Goal: Navigation & Orientation: Find specific page/section

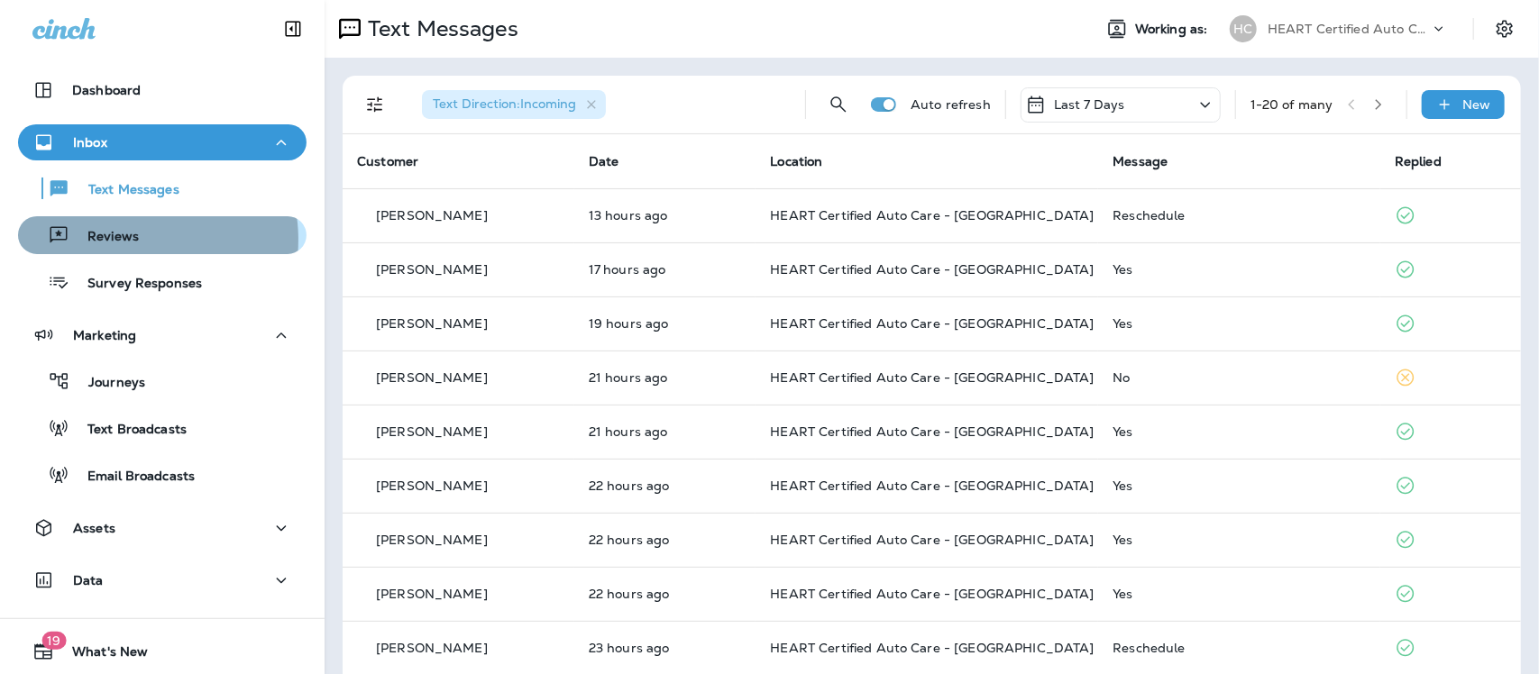
click at [128, 240] on p "Reviews" at bounding box center [103, 237] width 69 height 17
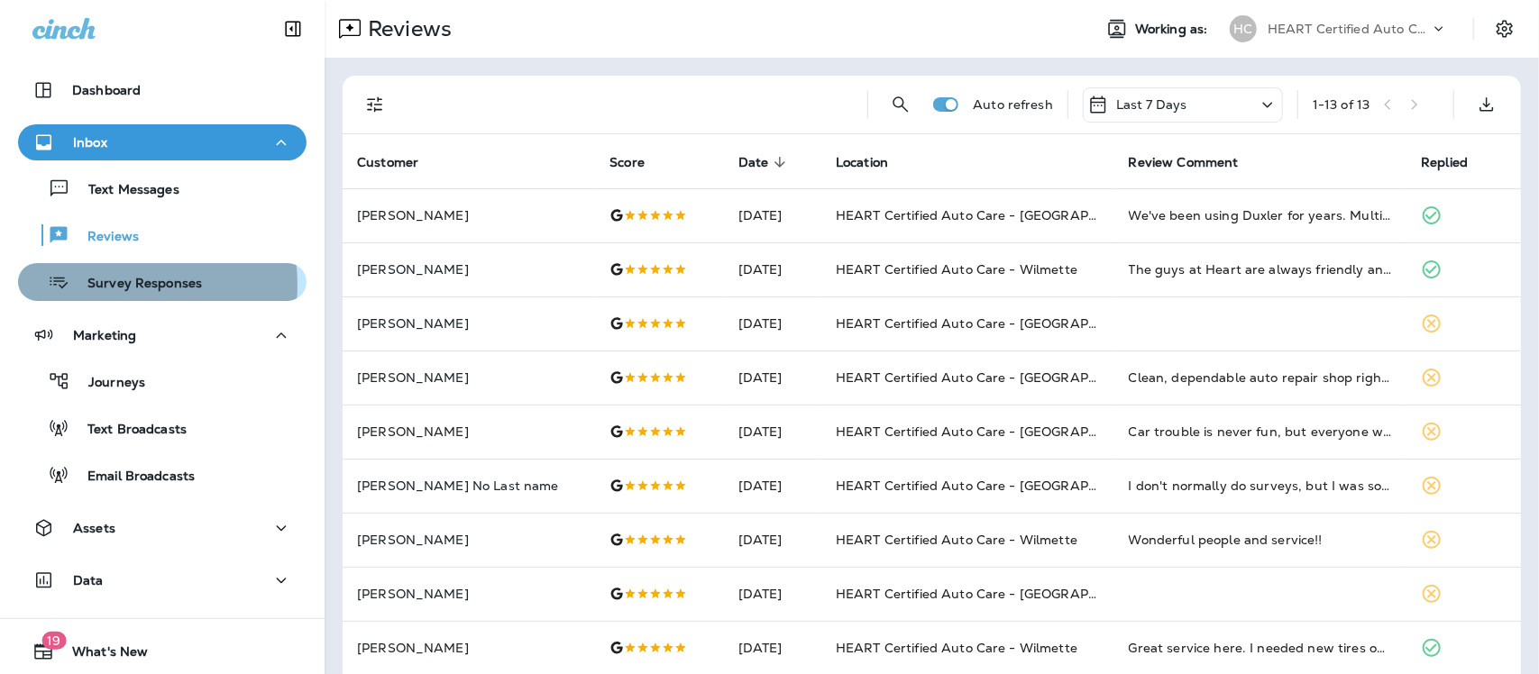
click at [101, 285] on p "Survey Responses" at bounding box center [135, 284] width 133 height 17
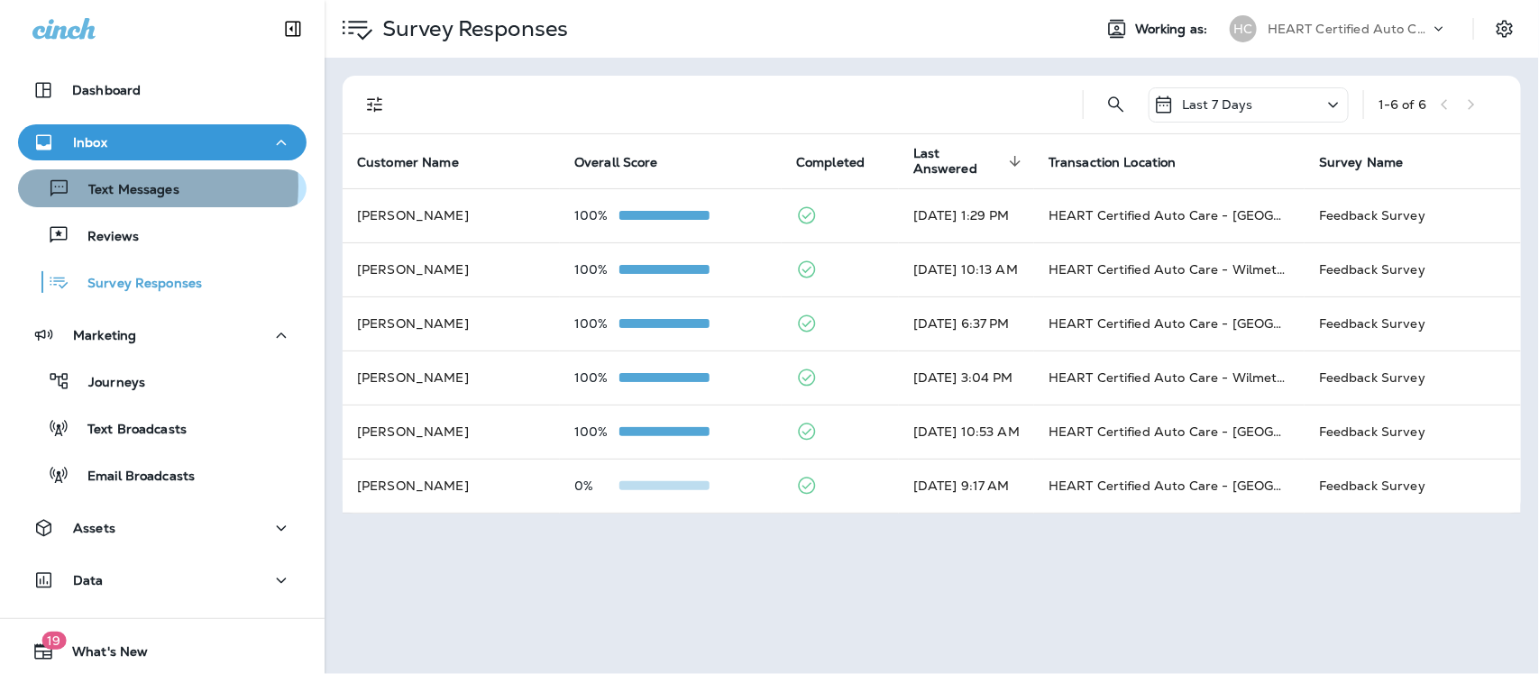
click at [115, 186] on p "Text Messages" at bounding box center [124, 190] width 109 height 17
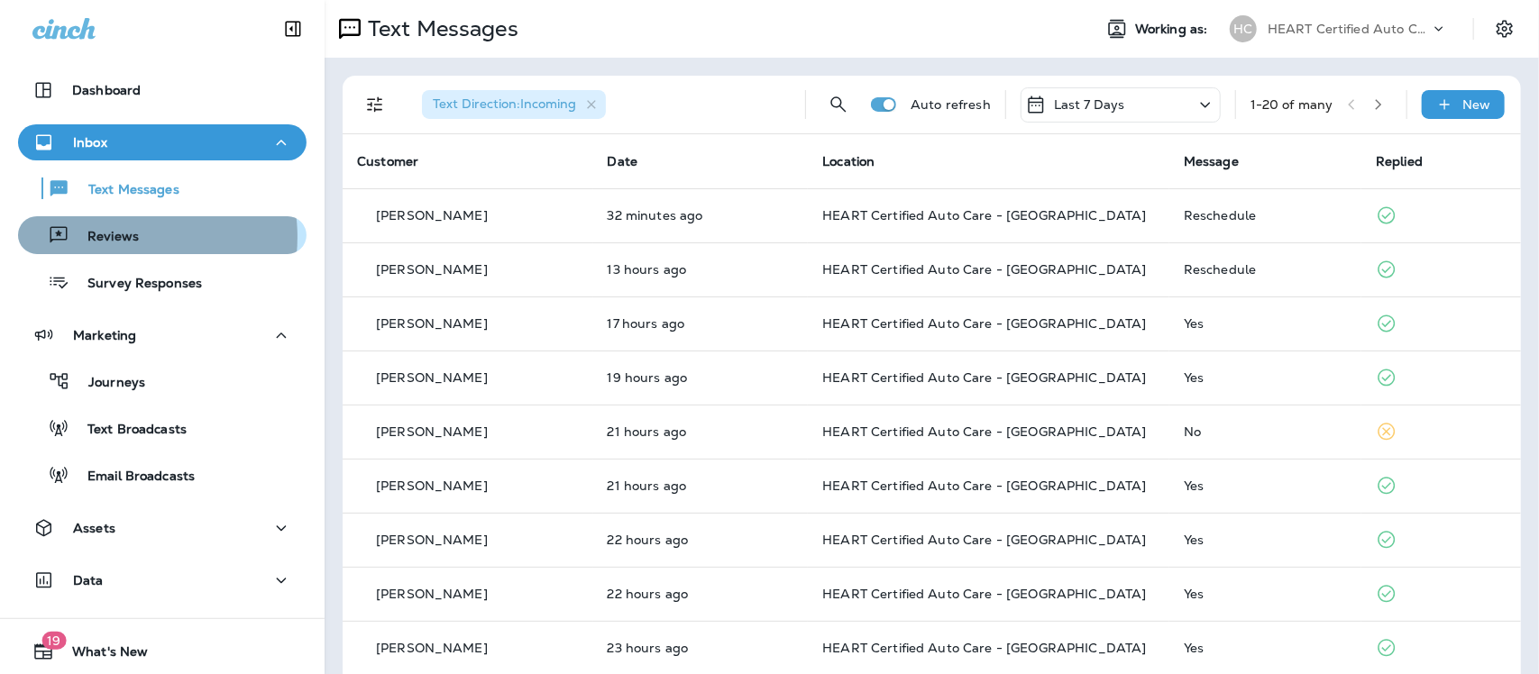
click at [117, 237] on p "Reviews" at bounding box center [103, 237] width 69 height 17
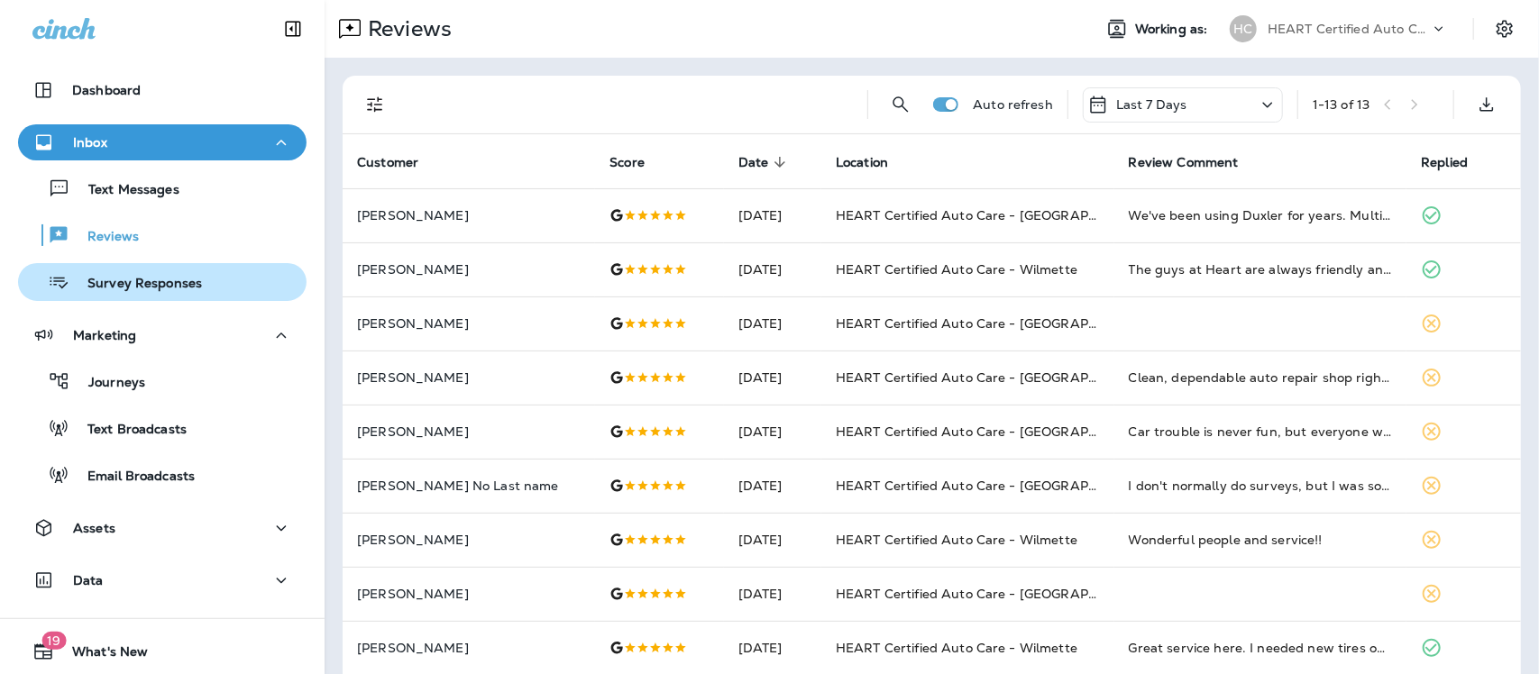
click at [131, 288] on p "Survey Responses" at bounding box center [135, 284] width 133 height 17
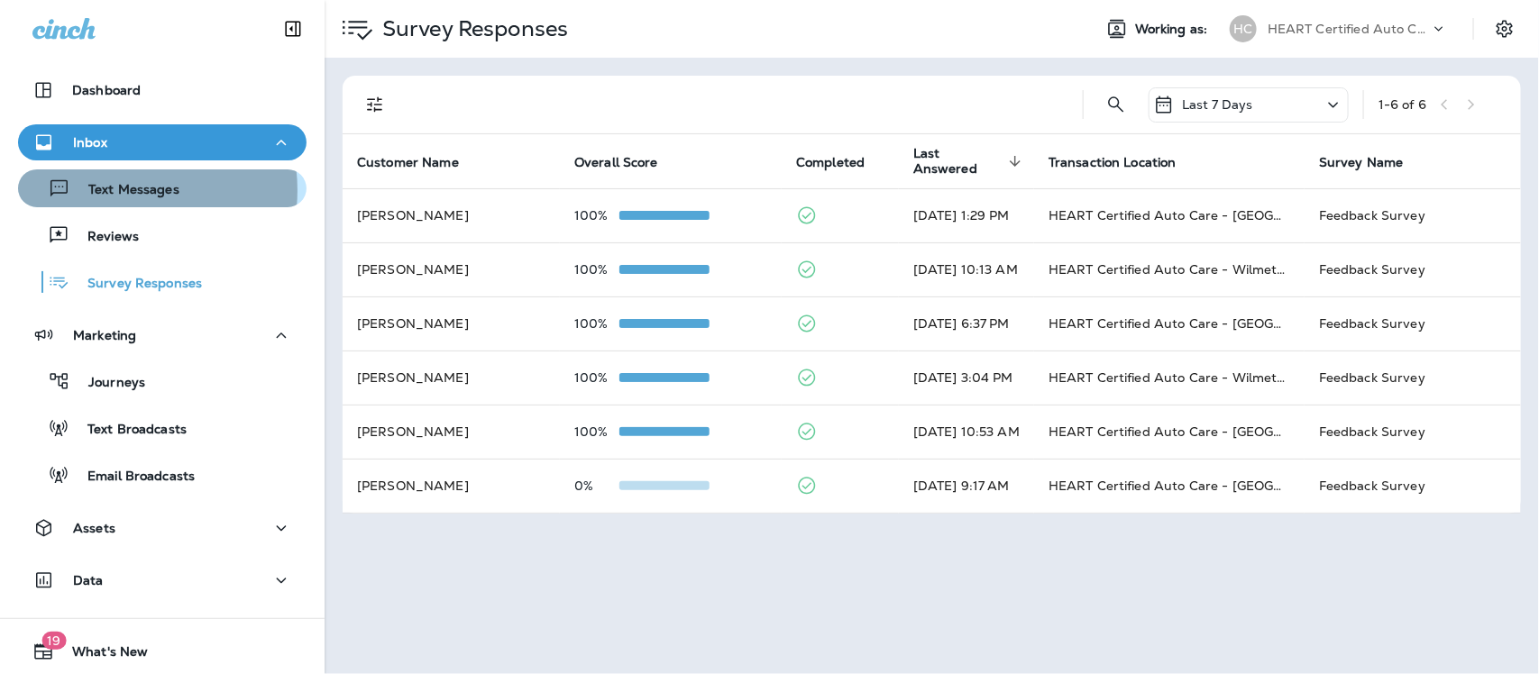
click at [114, 190] on p "Text Messages" at bounding box center [124, 190] width 109 height 17
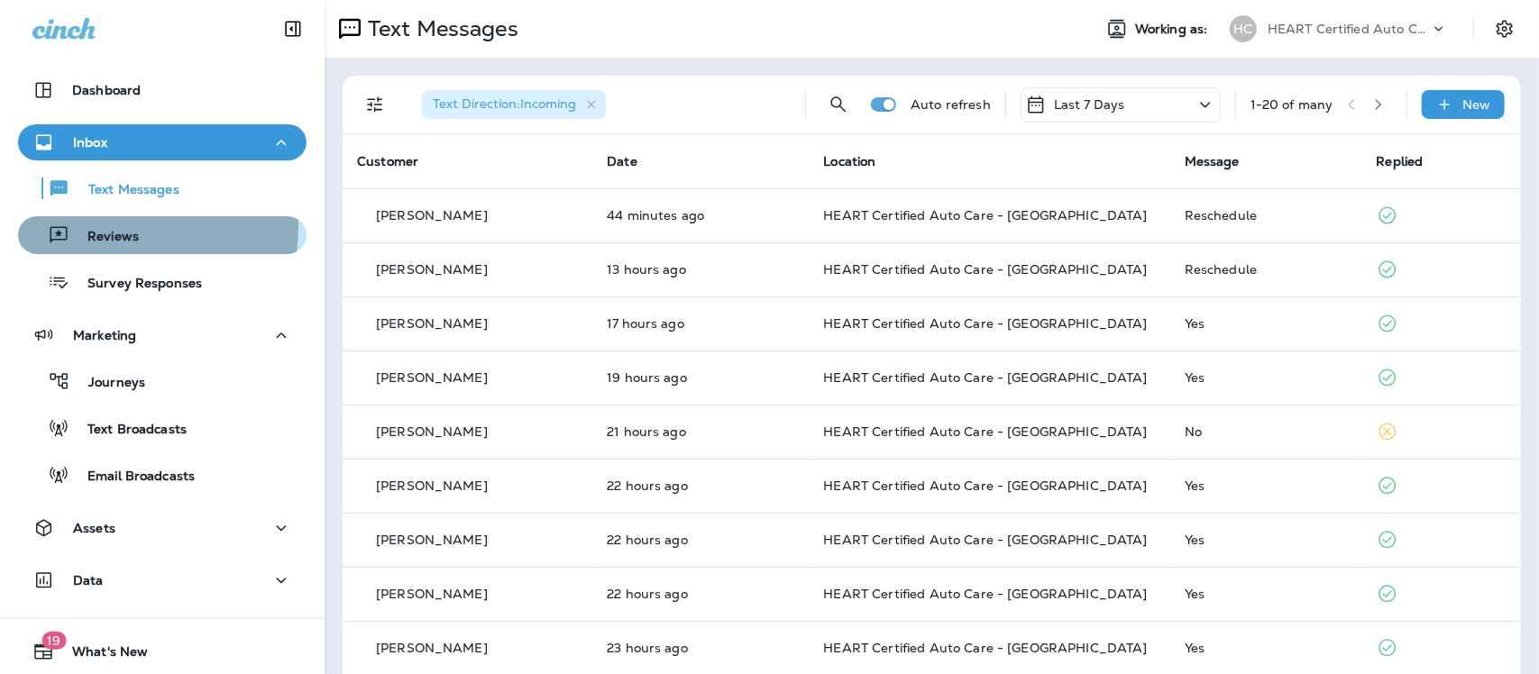
click at [93, 226] on div "Reviews" at bounding box center [82, 235] width 114 height 27
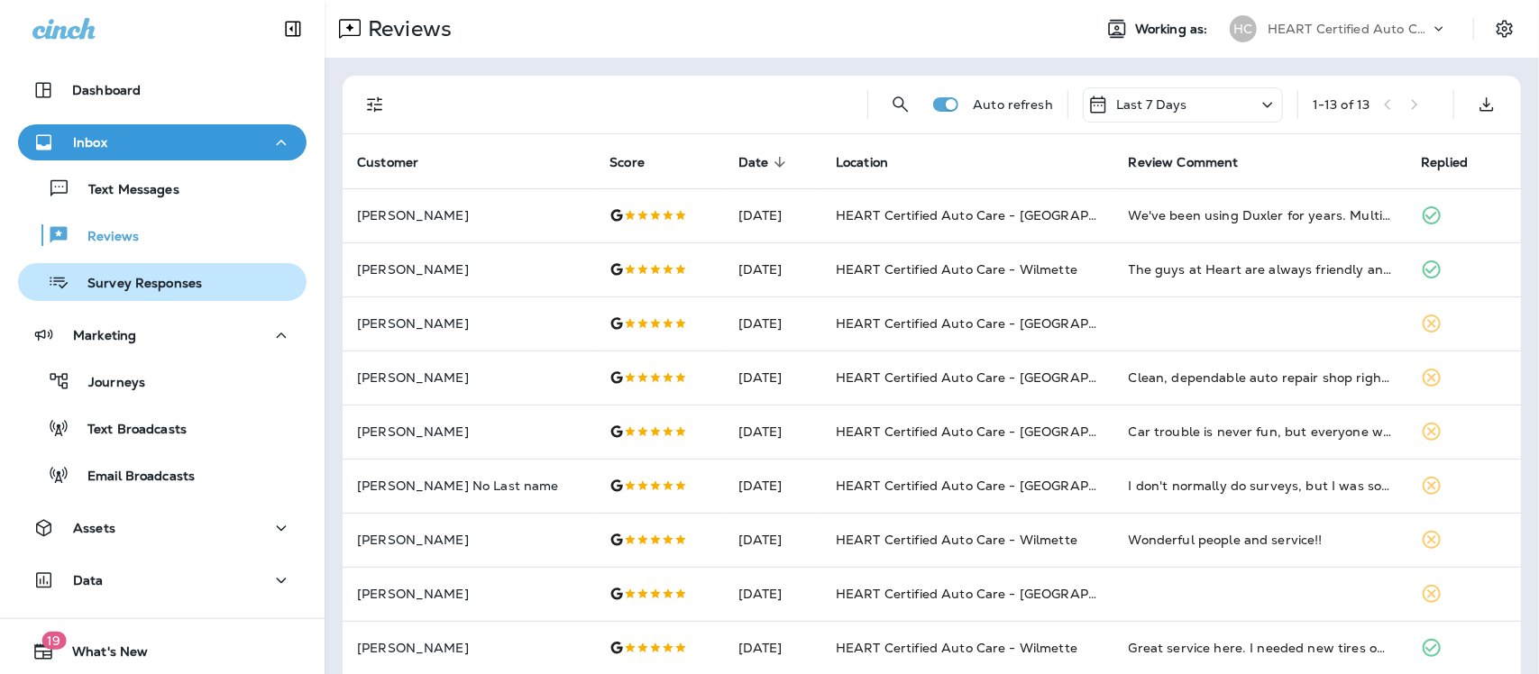
click at [173, 279] on p "Survey Responses" at bounding box center [135, 284] width 133 height 17
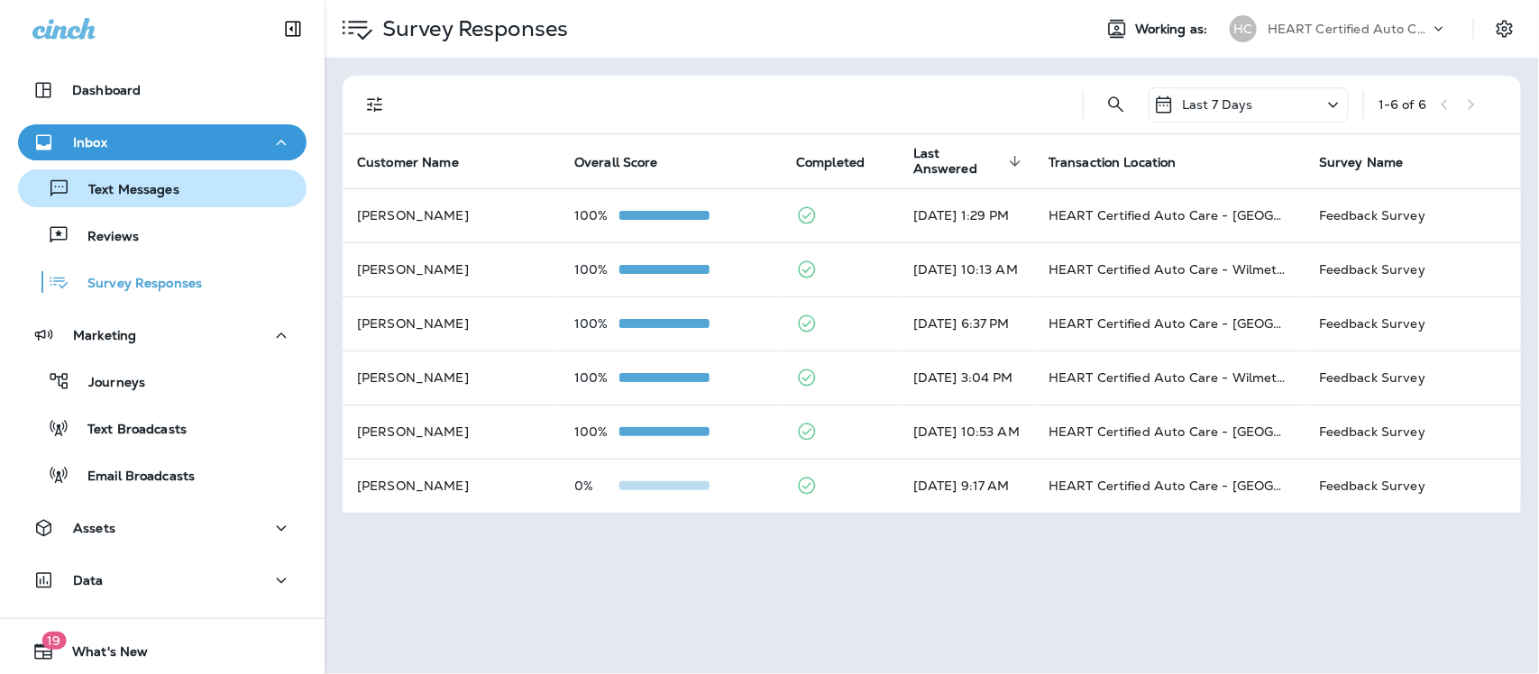
click at [133, 182] on p "Text Messages" at bounding box center [124, 190] width 109 height 17
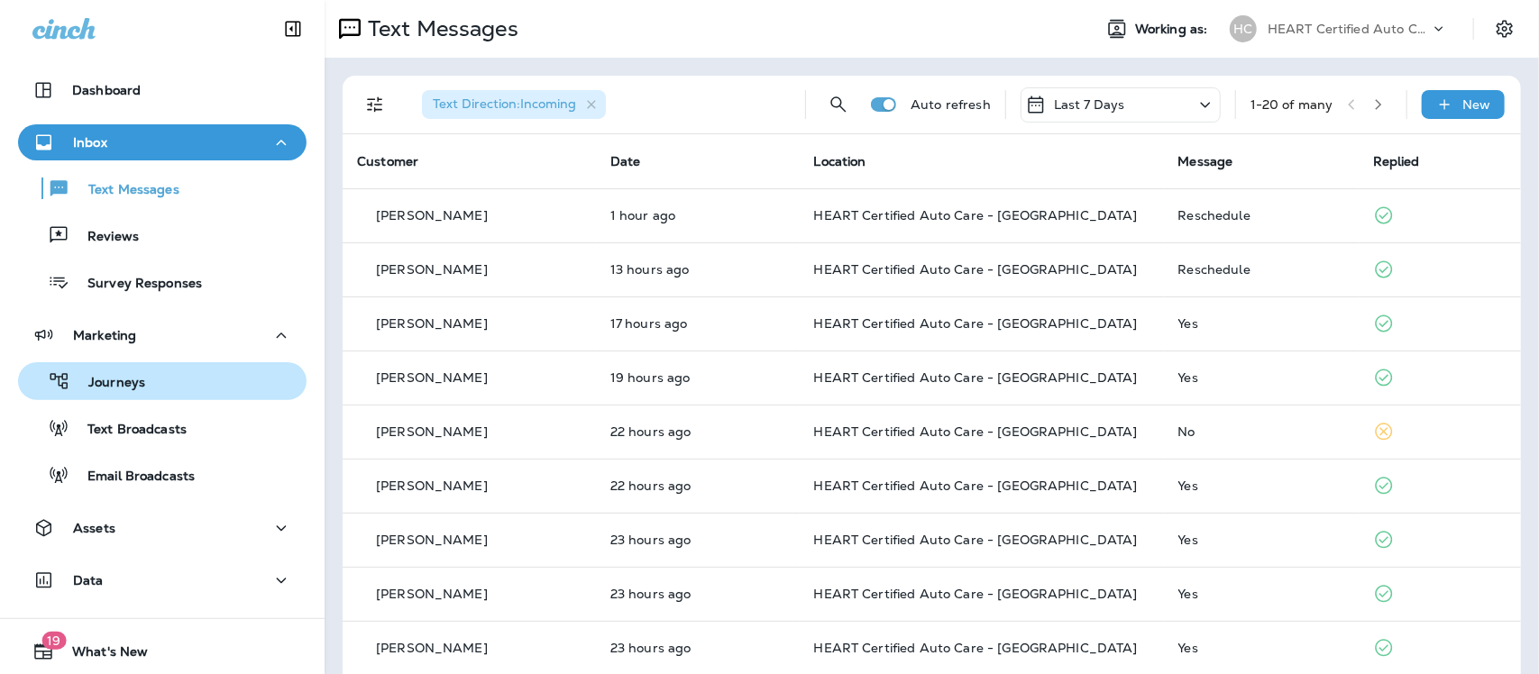
click at [126, 380] on p "Journeys" at bounding box center [107, 383] width 75 height 17
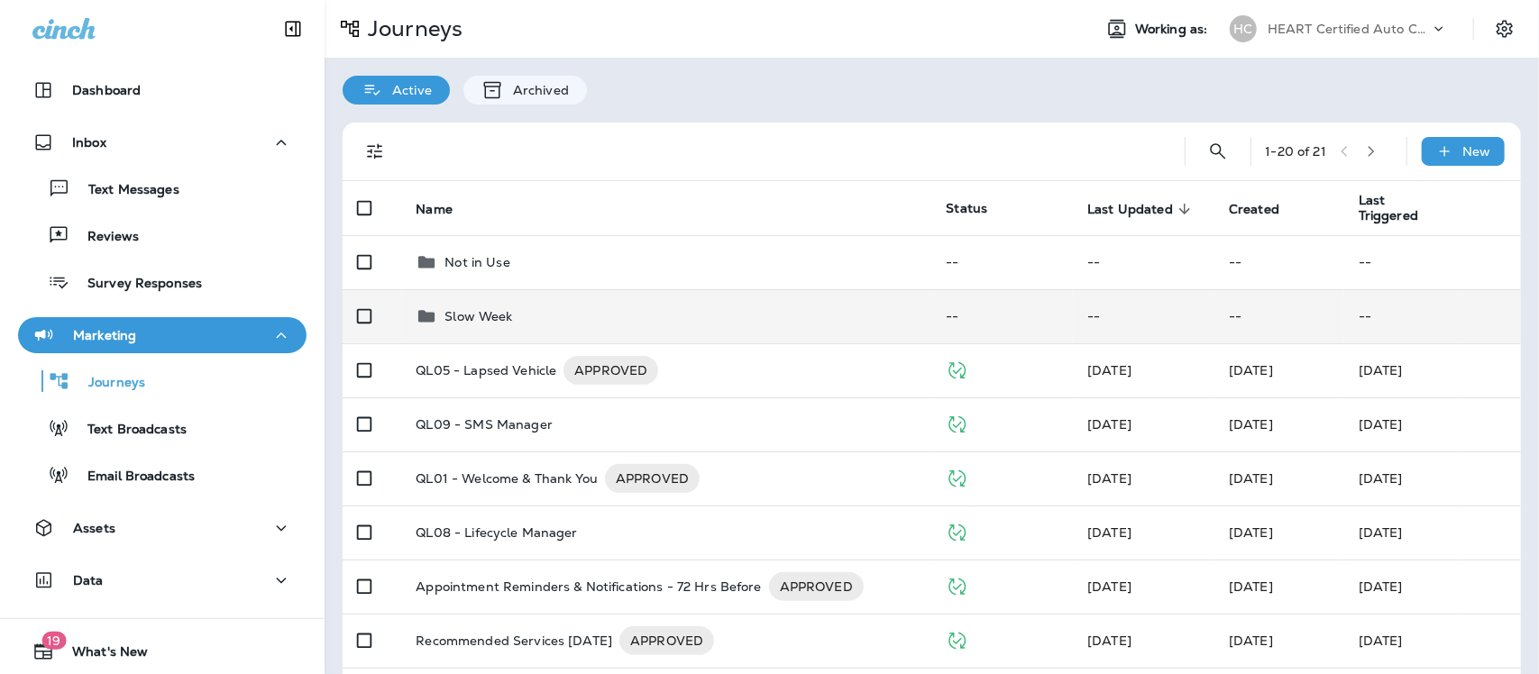
click at [485, 317] on p "Slow Week" at bounding box center [478, 316] width 68 height 14
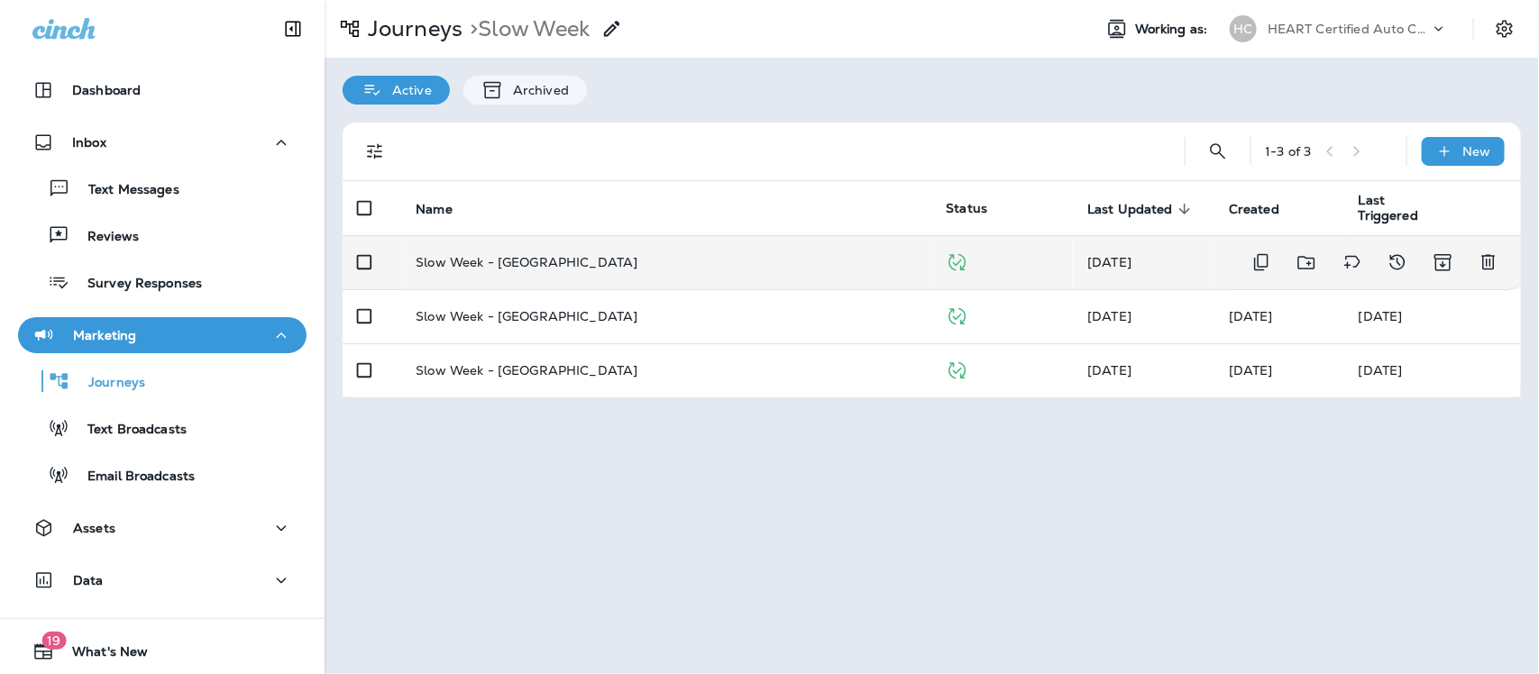
click at [512, 261] on p "Slow Week - [GEOGRAPHIC_DATA]" at bounding box center [527, 262] width 222 height 14
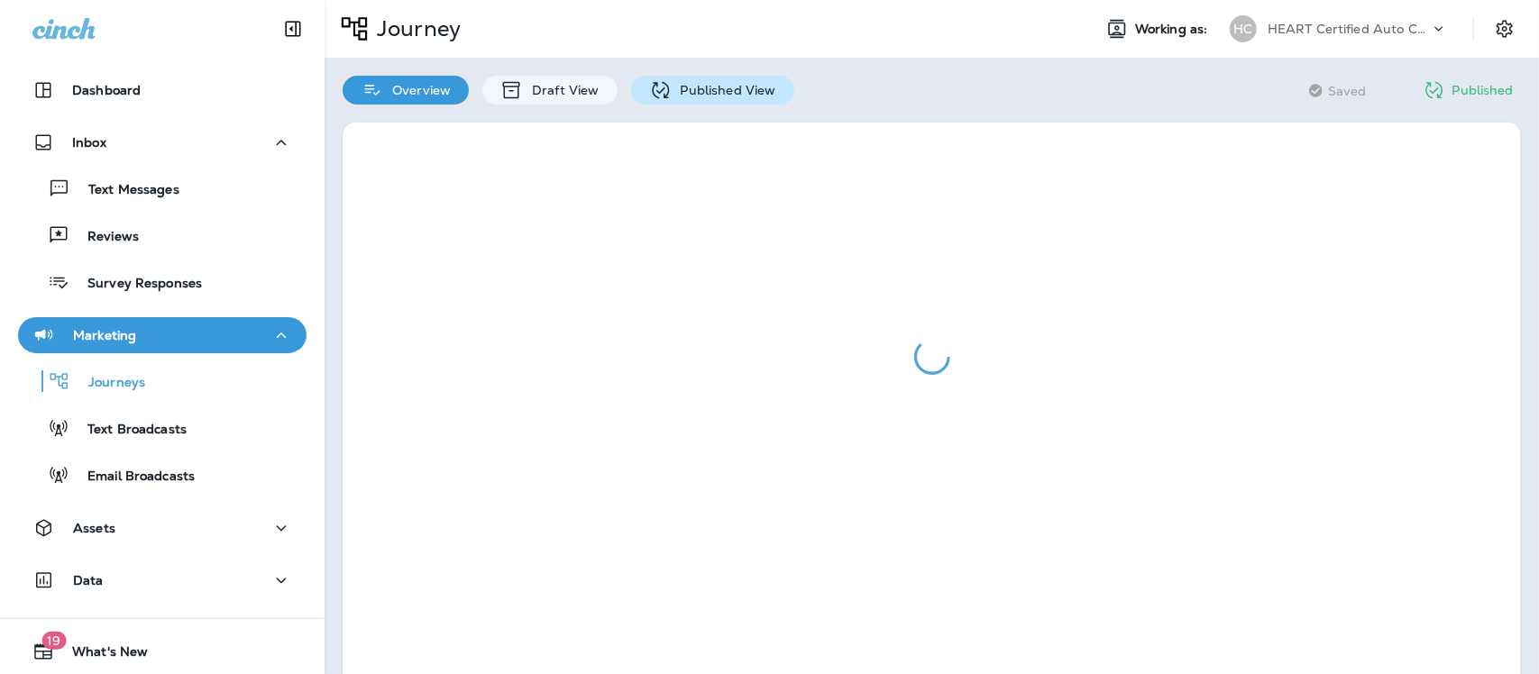
click at [732, 93] on p "Published View" at bounding box center [724, 90] width 105 height 14
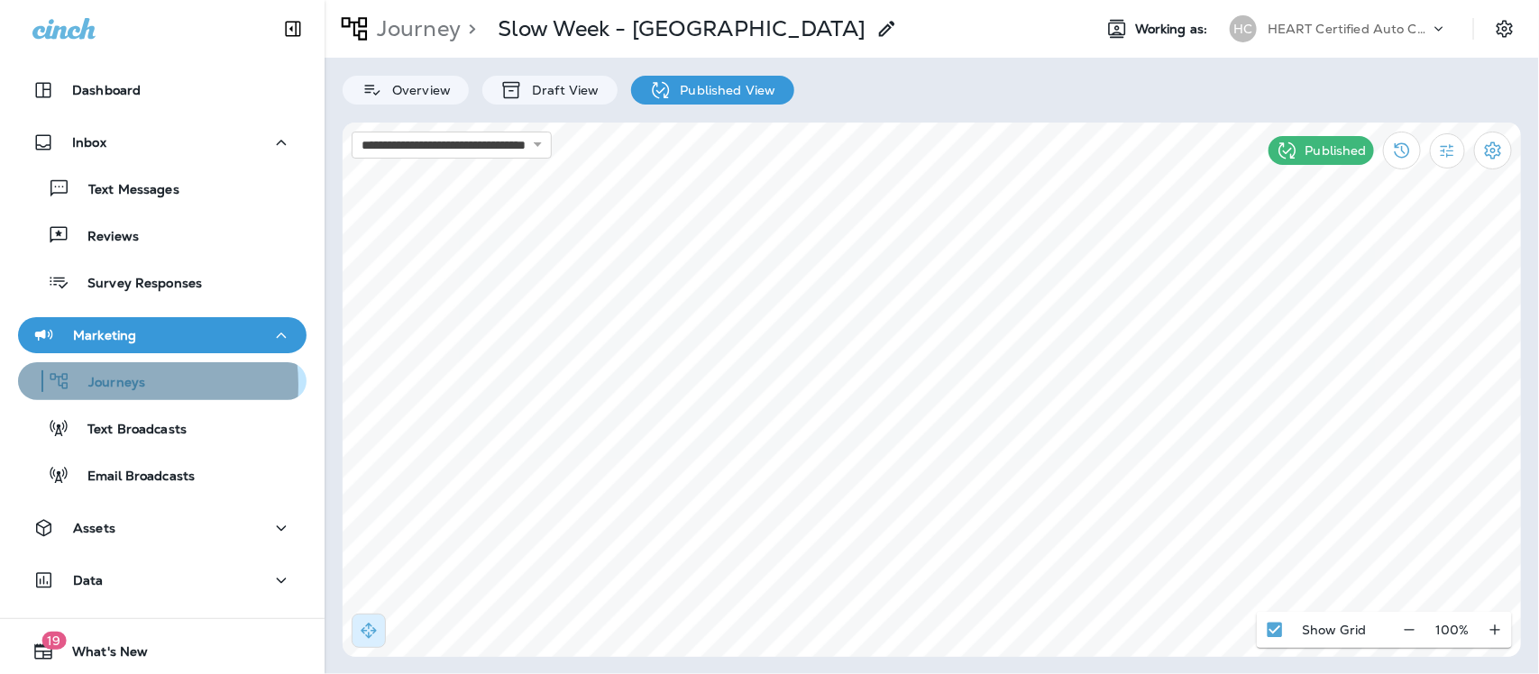
click at [111, 385] on p "Journeys" at bounding box center [107, 383] width 75 height 17
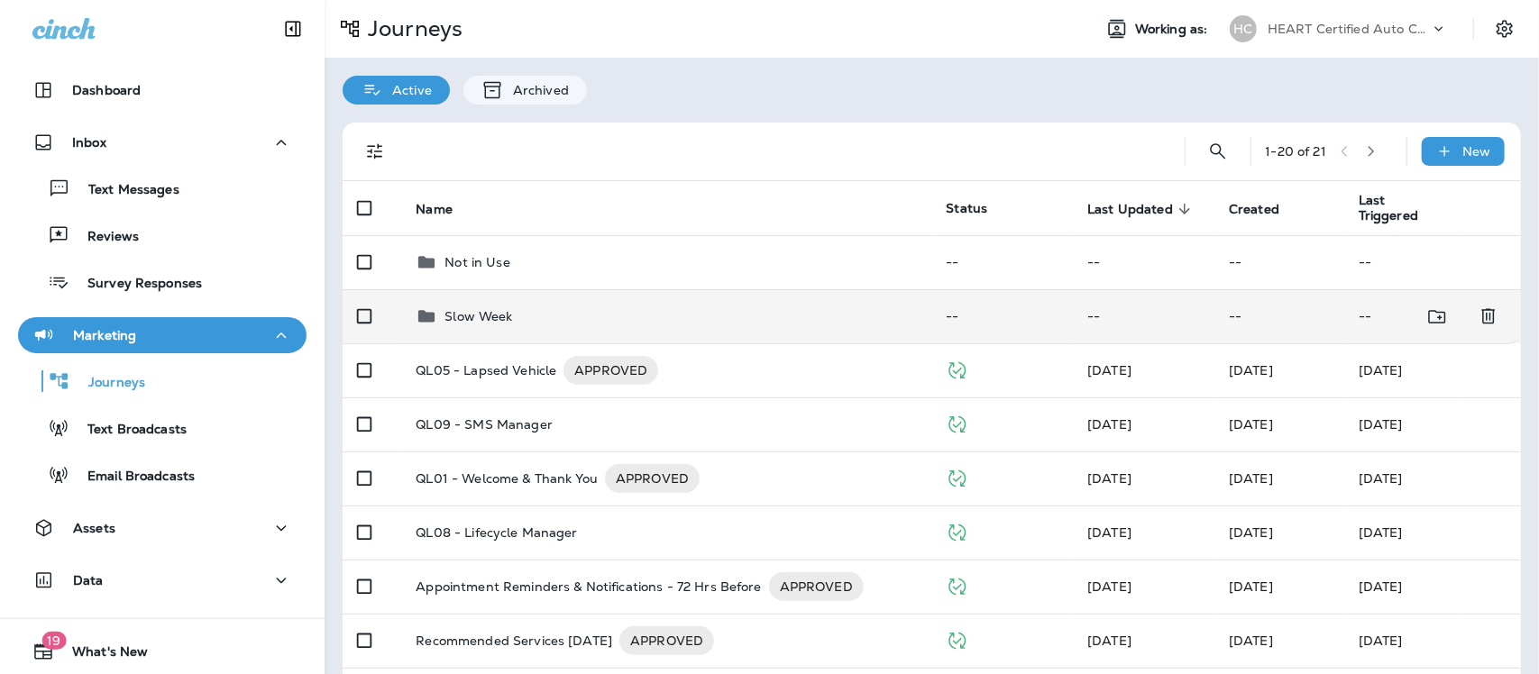
click at [460, 322] on p "Slow Week" at bounding box center [478, 316] width 68 height 14
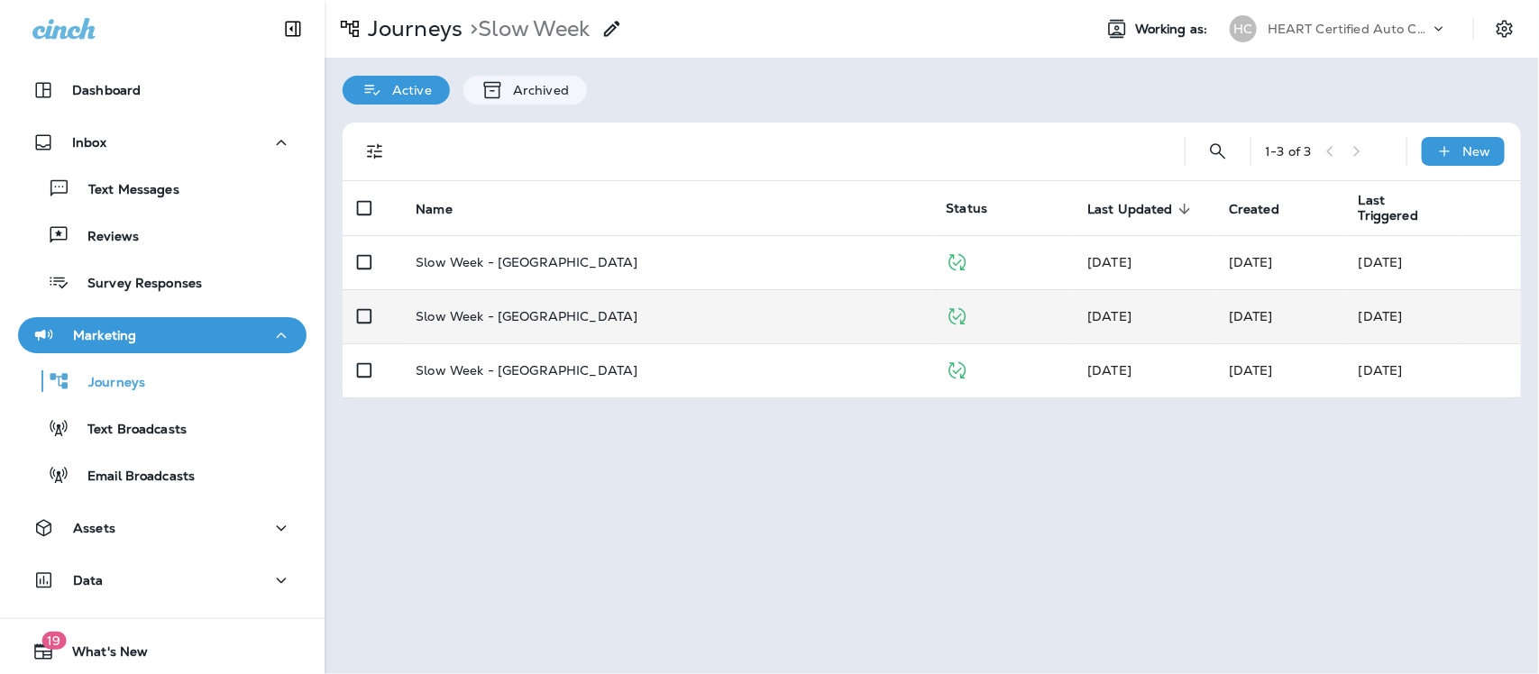
click at [471, 316] on p "Slow Week - [GEOGRAPHIC_DATA]" at bounding box center [527, 316] width 222 height 14
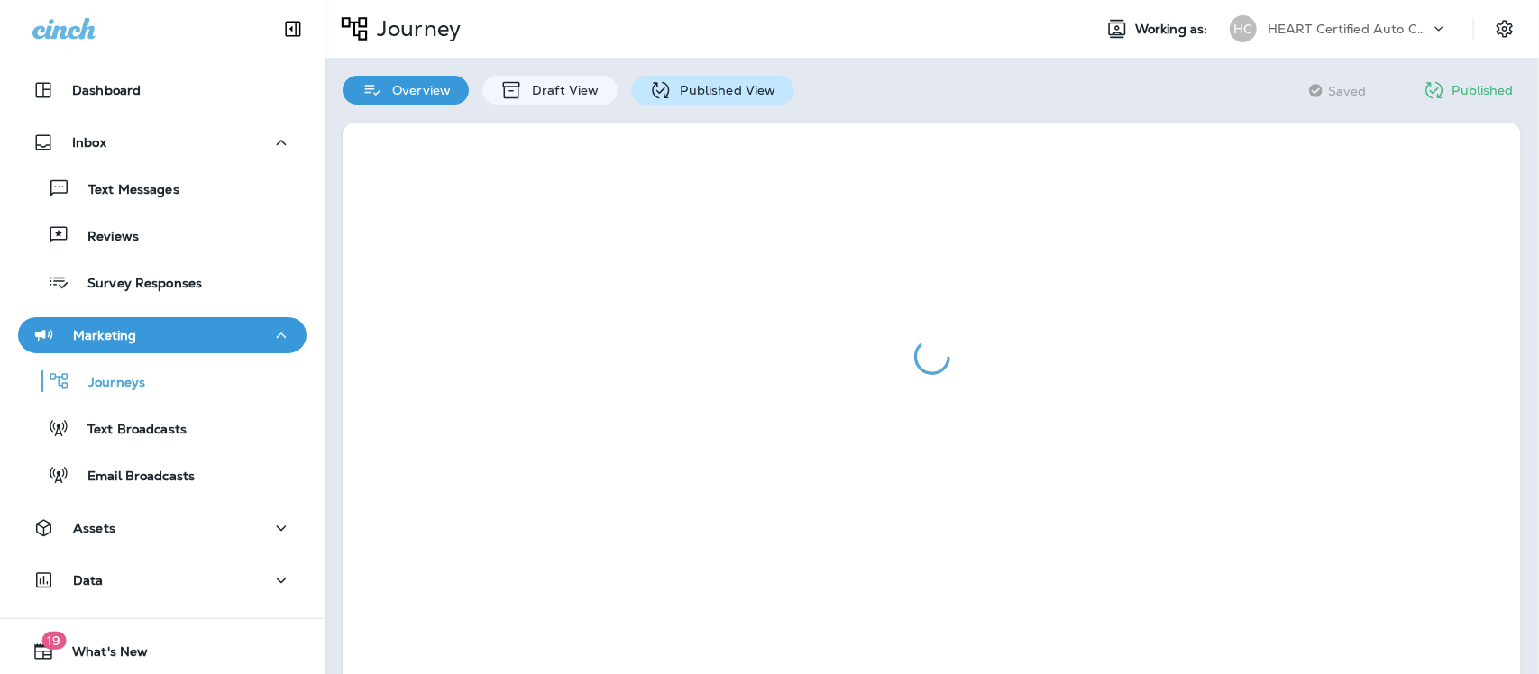
click at [727, 86] on p "Published View" at bounding box center [724, 90] width 105 height 14
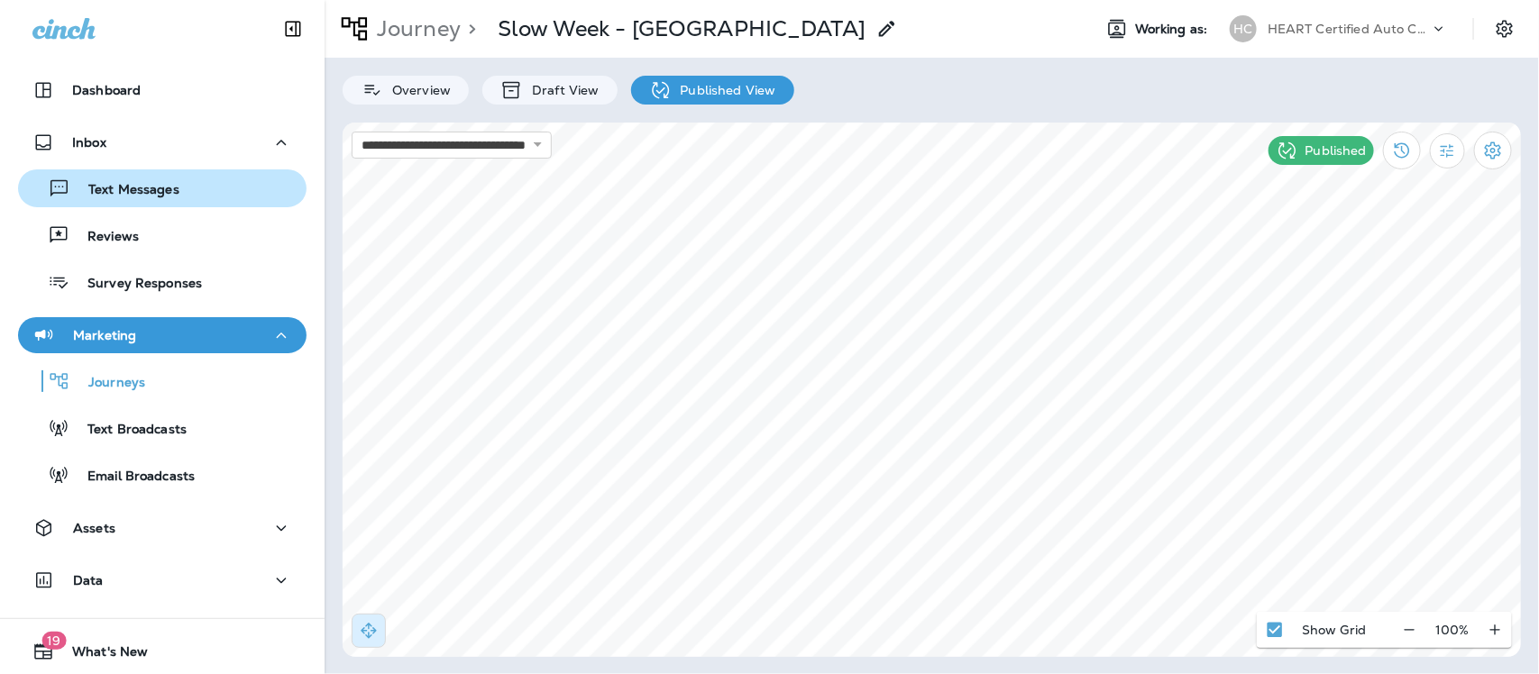
click at [127, 194] on p "Text Messages" at bounding box center [124, 190] width 109 height 17
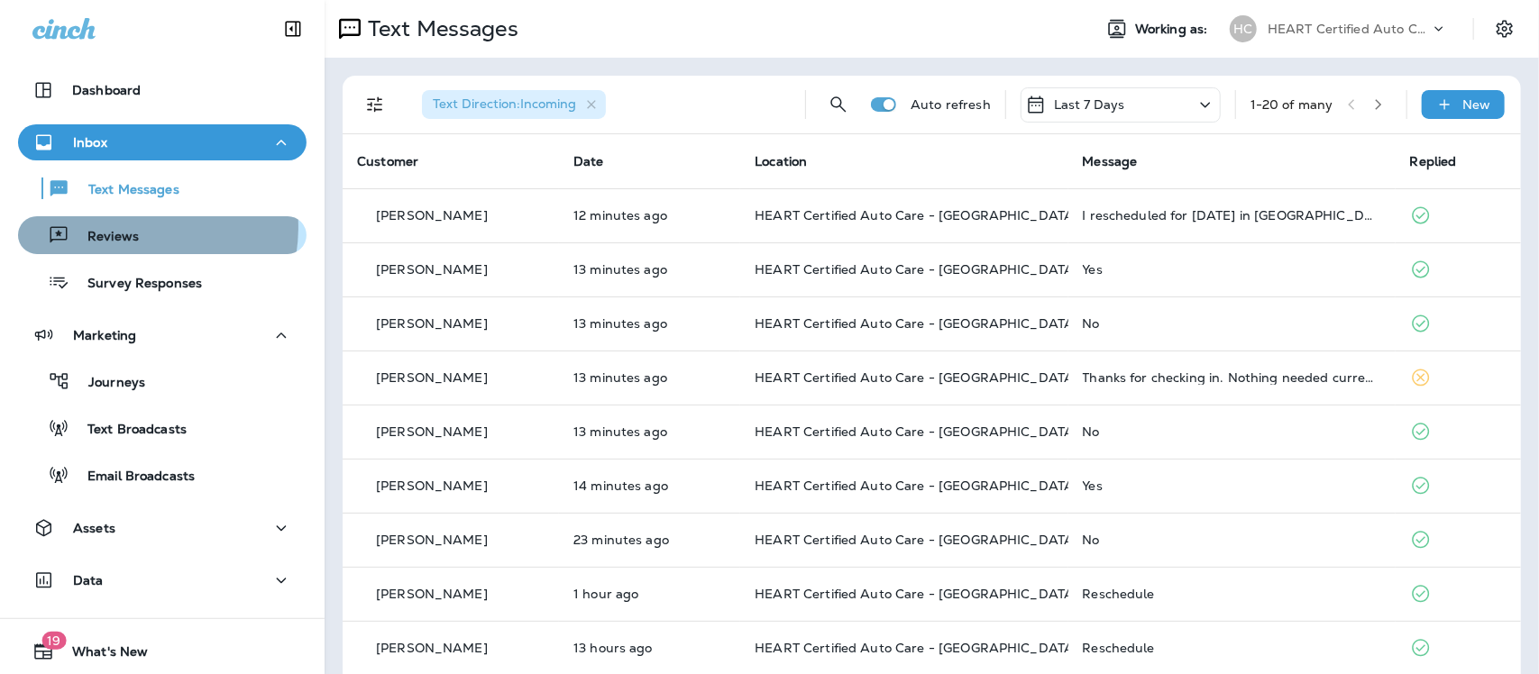
click at [120, 229] on p "Reviews" at bounding box center [103, 237] width 69 height 17
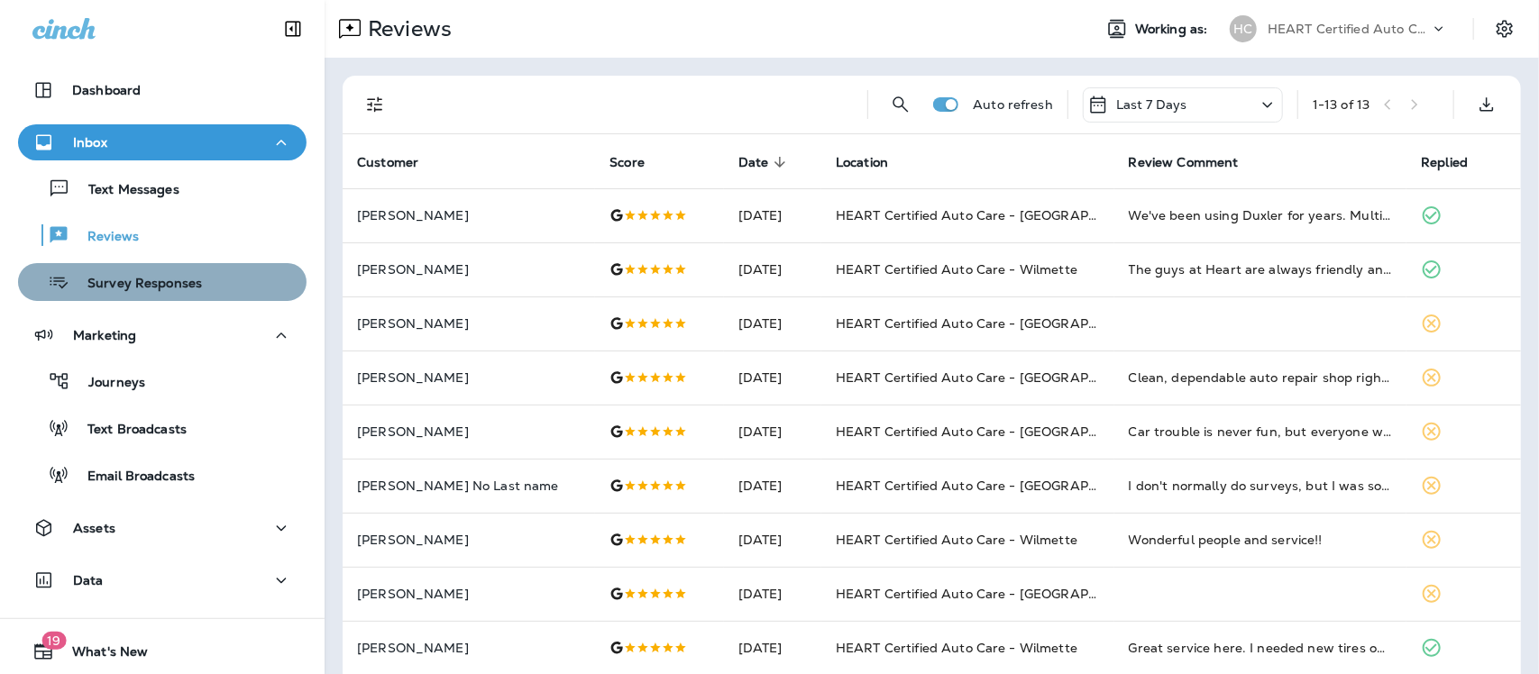
click at [165, 278] on p "Survey Responses" at bounding box center [135, 284] width 133 height 17
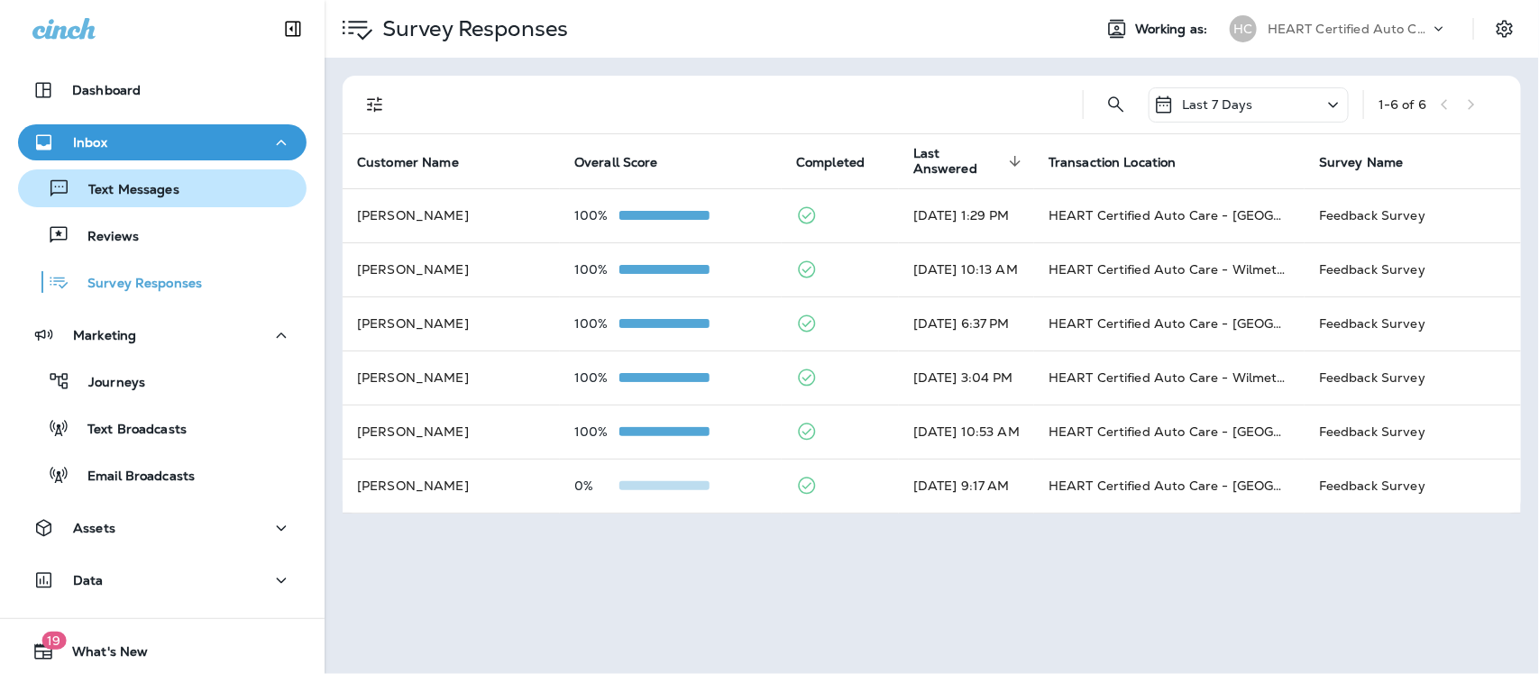
click at [123, 183] on p "Text Messages" at bounding box center [124, 190] width 109 height 17
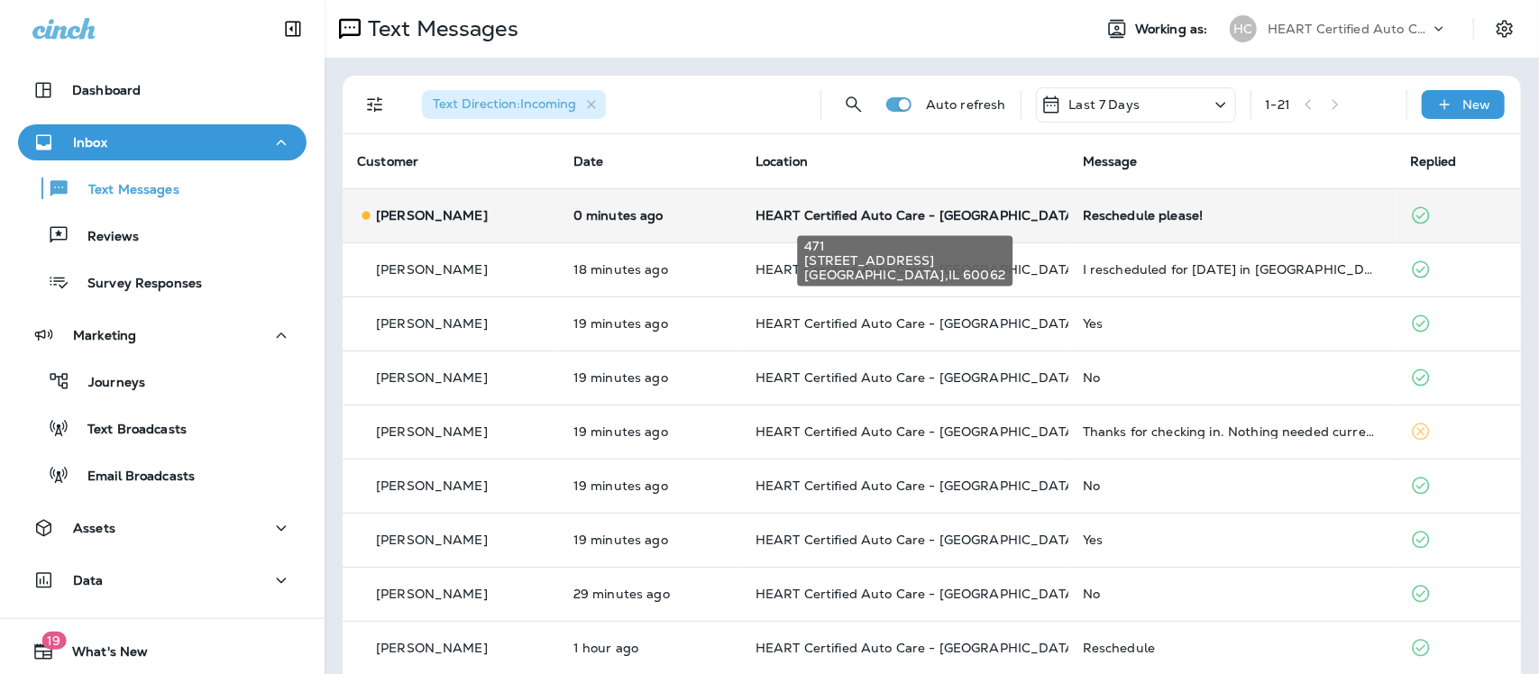
click at [990, 209] on span "HEART Certified Auto Care - [GEOGRAPHIC_DATA]" at bounding box center [917, 215] width 324 height 16
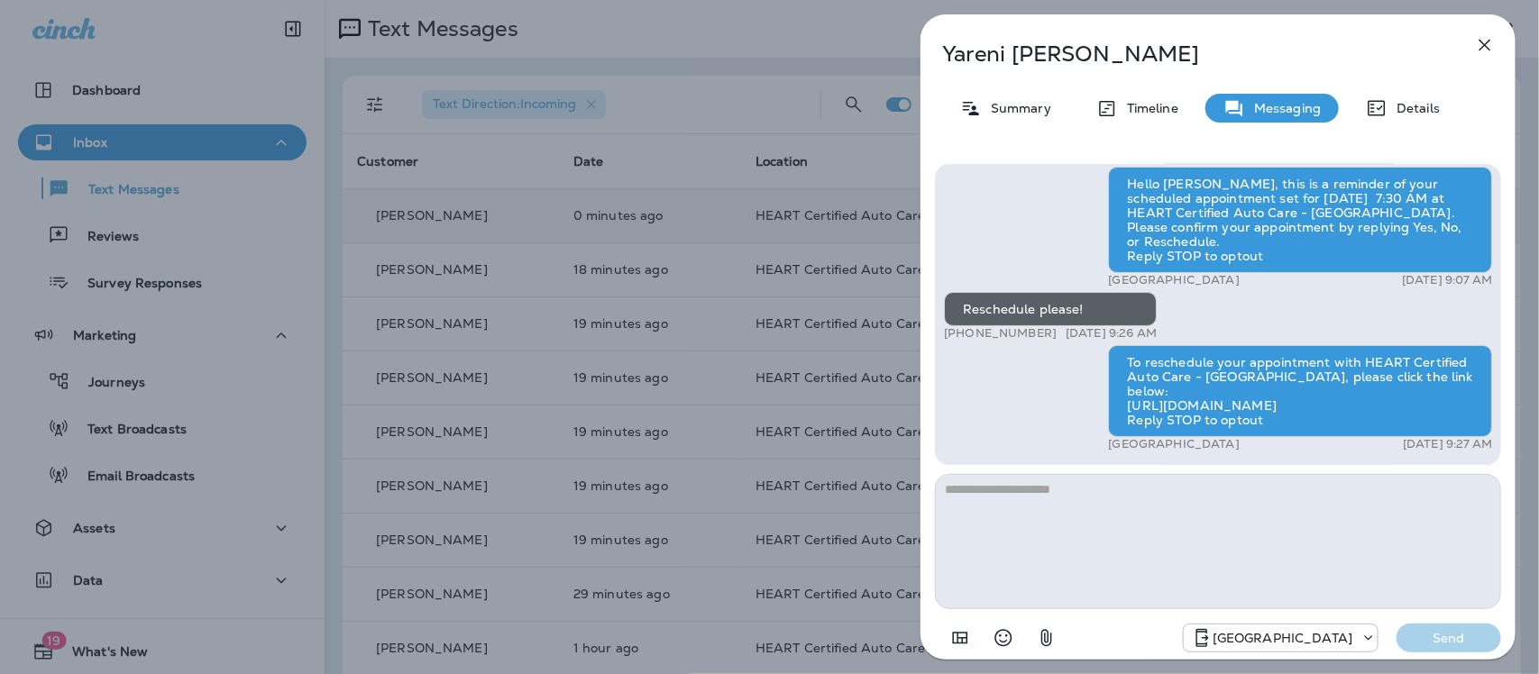
click at [1487, 46] on icon "button" at bounding box center [1485, 45] width 22 height 22
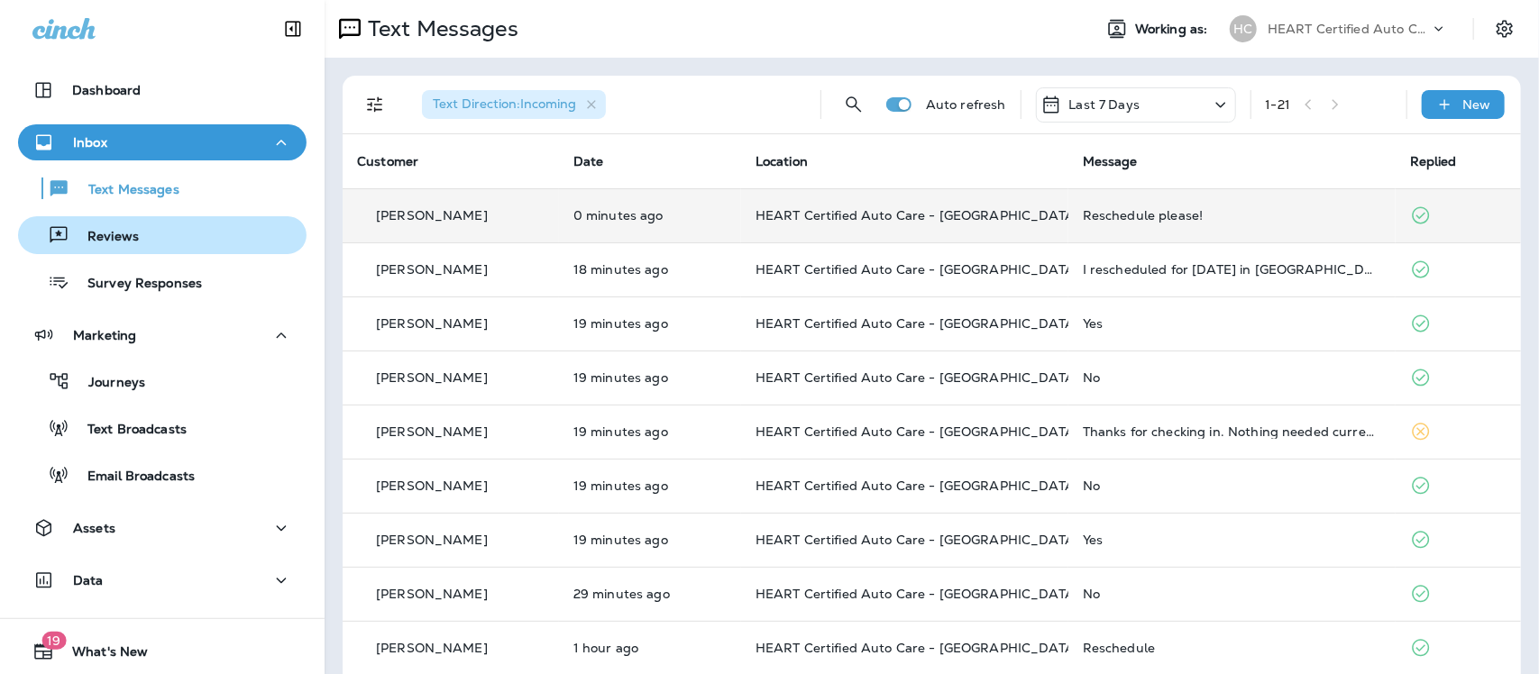
click at [105, 236] on p "Reviews" at bounding box center [103, 237] width 69 height 17
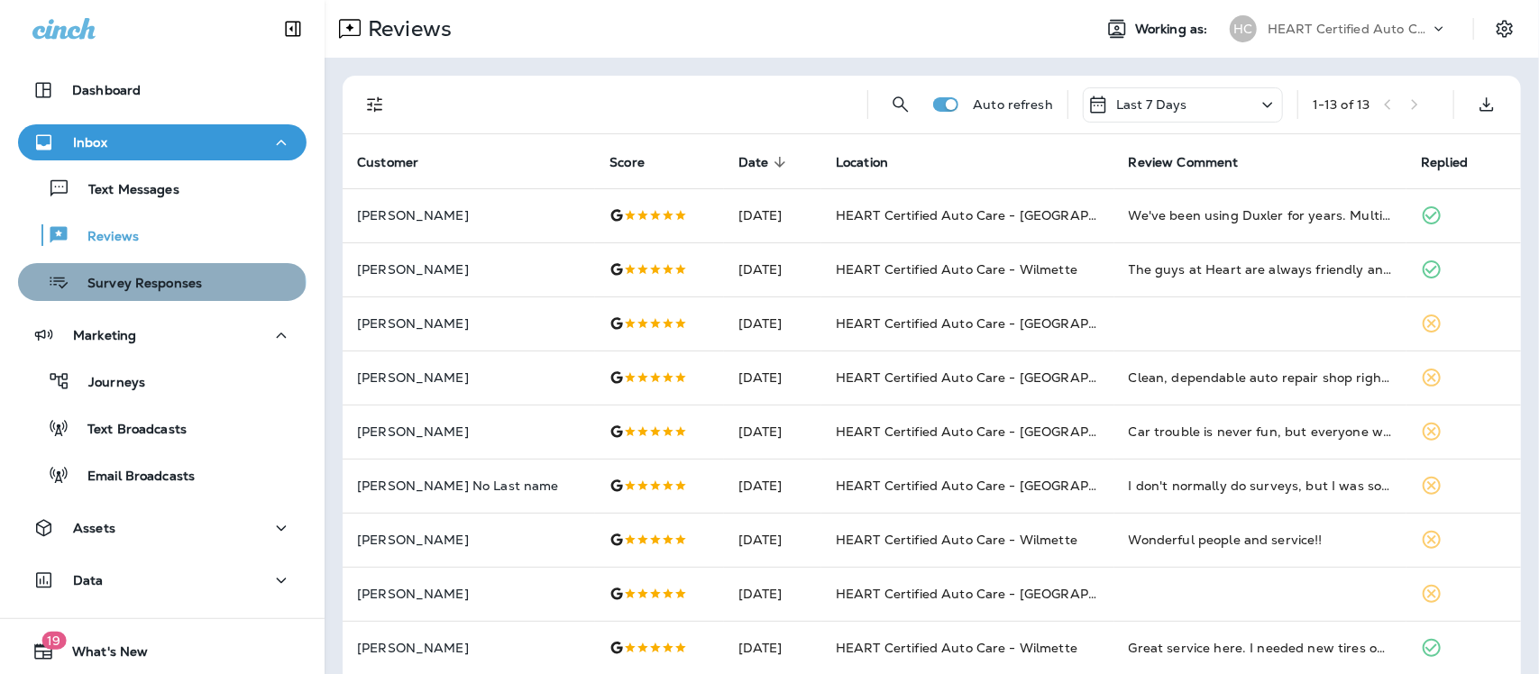
click at [160, 284] on p "Survey Responses" at bounding box center [135, 284] width 133 height 17
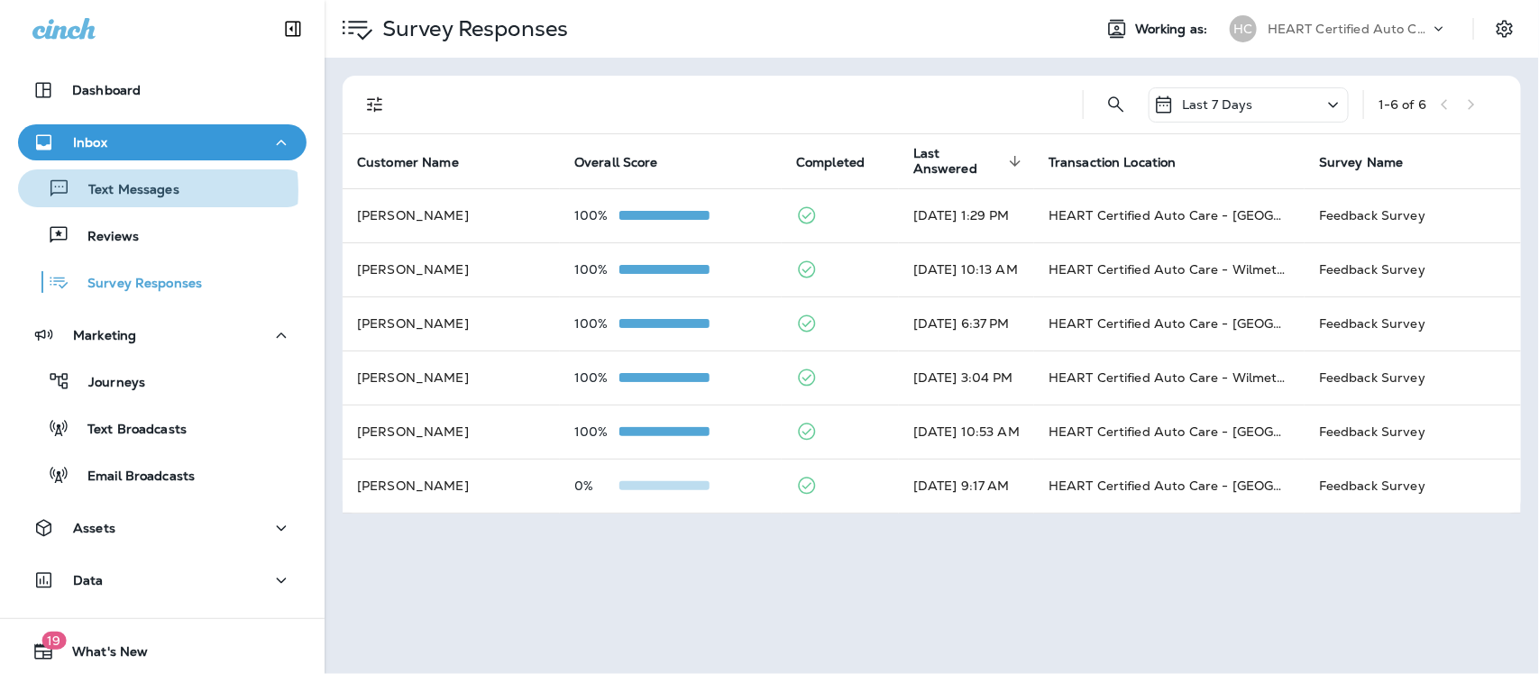
drag, startPoint x: 124, startPoint y: 190, endPoint x: 109, endPoint y: 20, distance: 171.0
click at [124, 186] on p "Text Messages" at bounding box center [124, 190] width 109 height 17
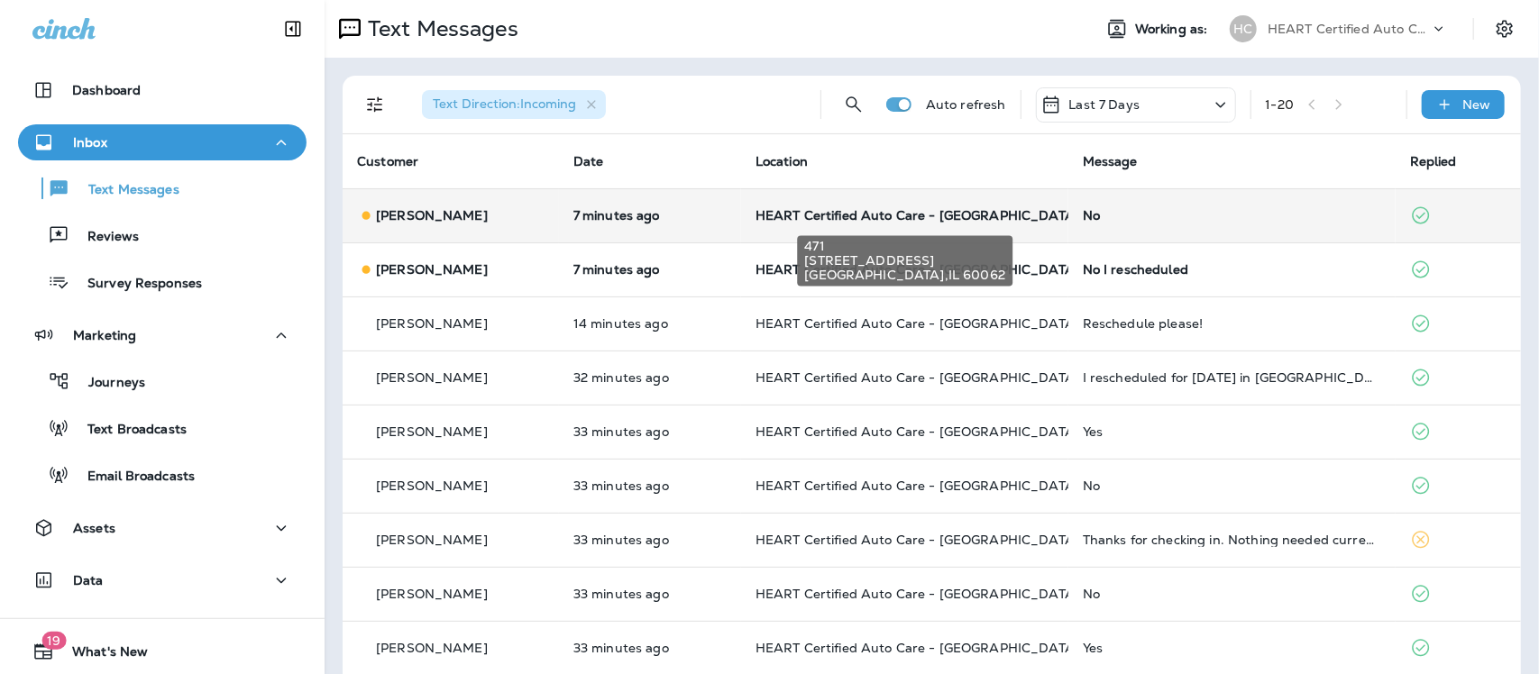
click at [961, 213] on span "HEART Certified Auto Care - [GEOGRAPHIC_DATA]" at bounding box center [917, 215] width 324 height 16
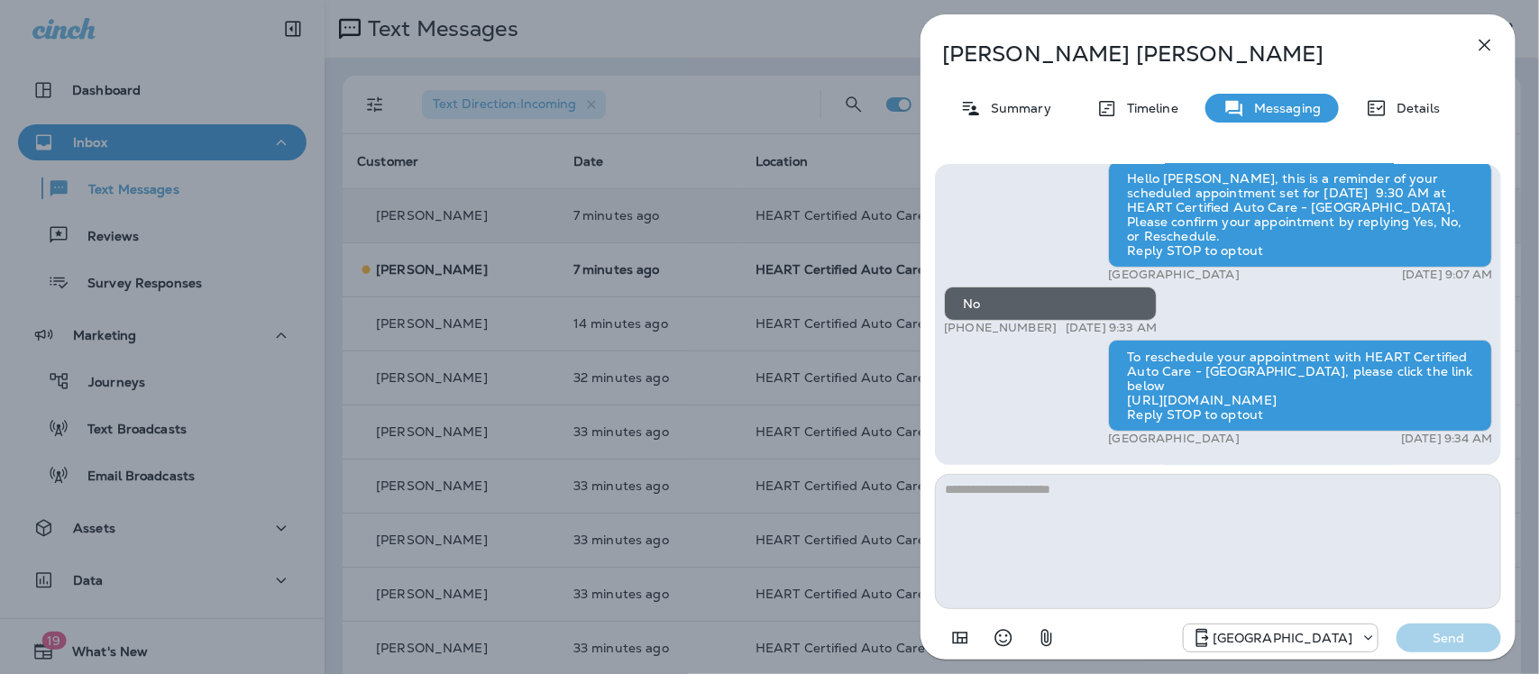
click at [1490, 41] on icon "button" at bounding box center [1485, 45] width 22 height 22
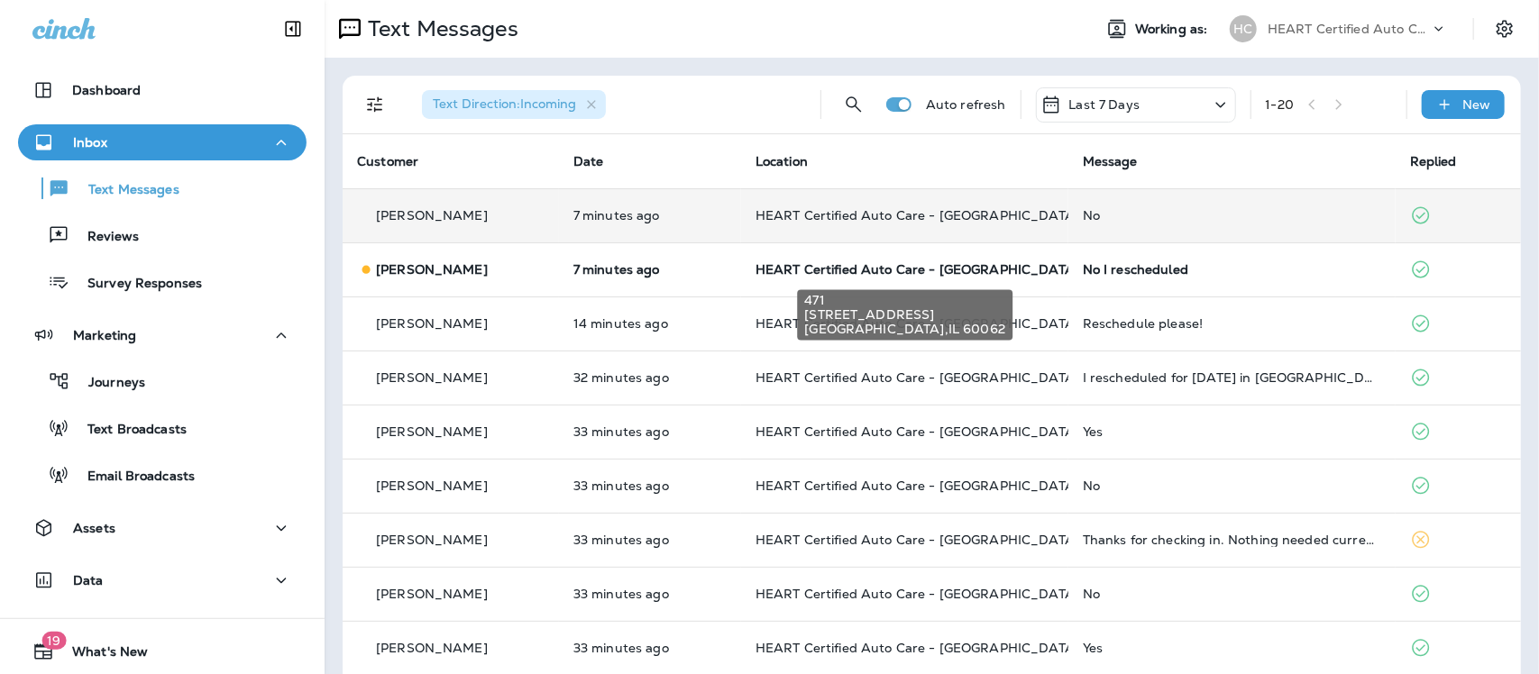
click at [961, 271] on span "HEART Certified Auto Care - [GEOGRAPHIC_DATA]" at bounding box center [917, 269] width 324 height 16
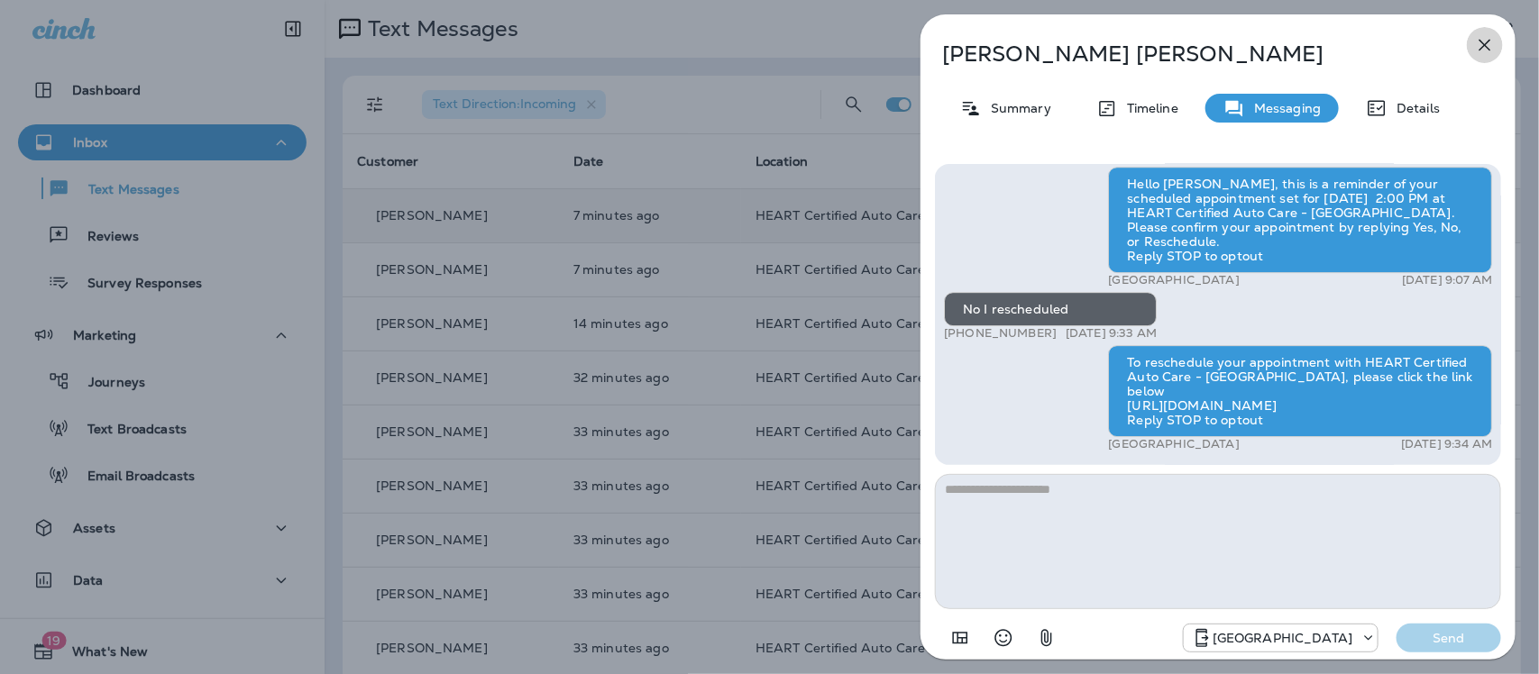
click at [1481, 39] on icon "button" at bounding box center [1485, 45] width 22 height 22
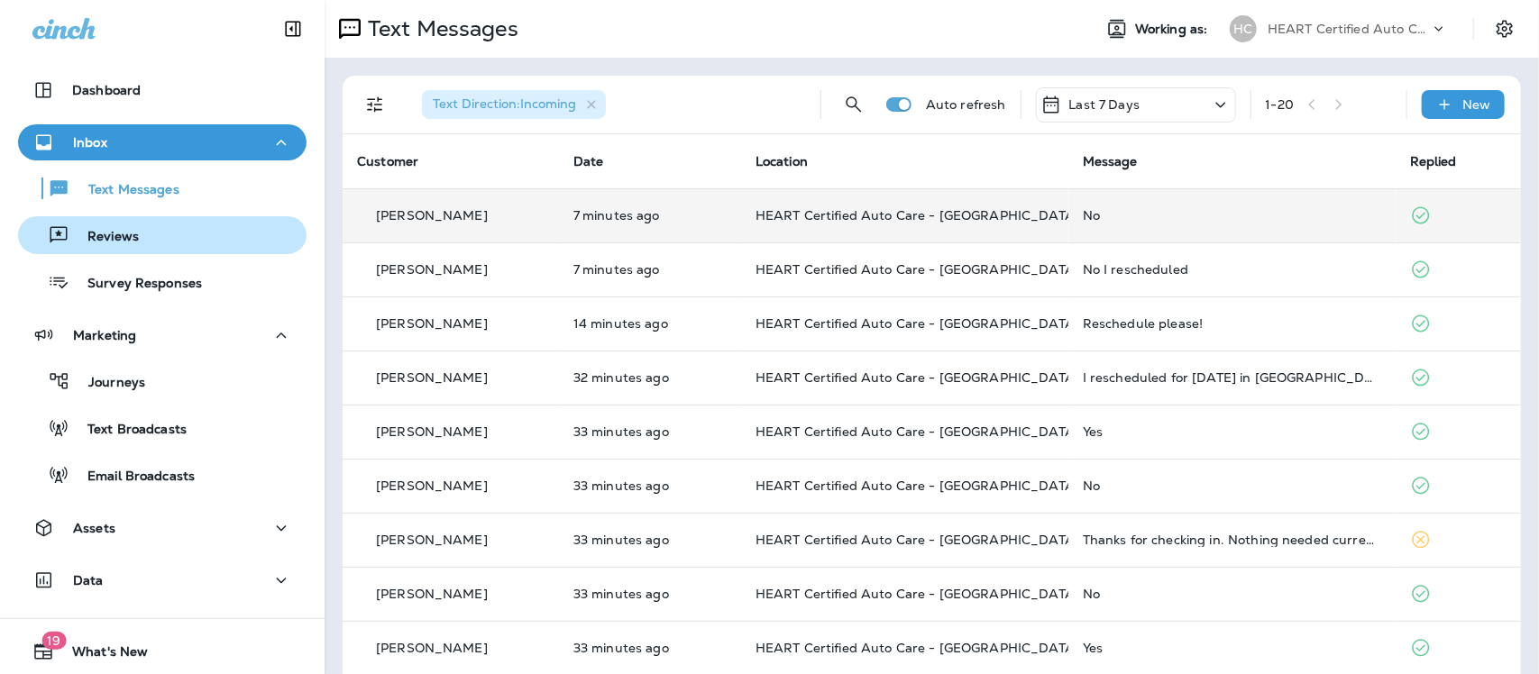
click at [97, 239] on p "Reviews" at bounding box center [103, 237] width 69 height 17
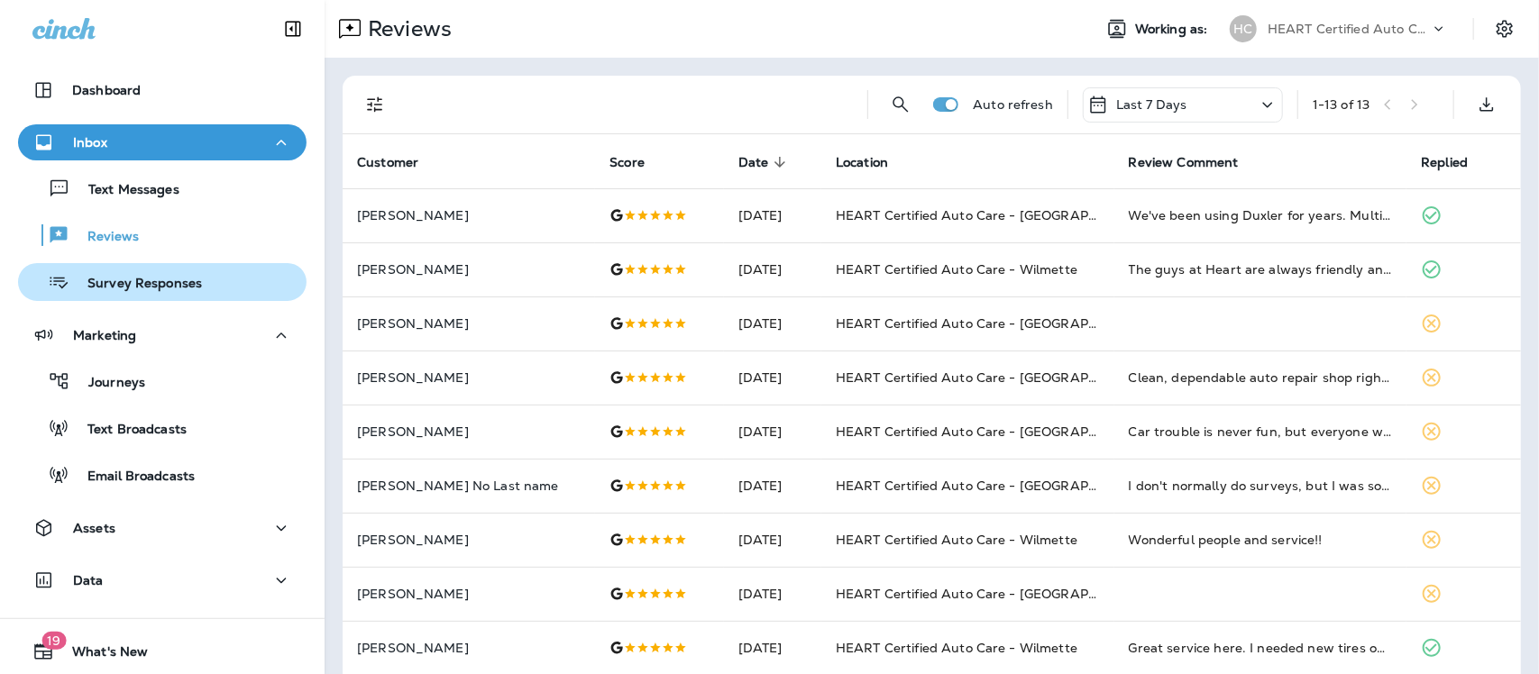
click at [104, 284] on p "Survey Responses" at bounding box center [135, 284] width 133 height 17
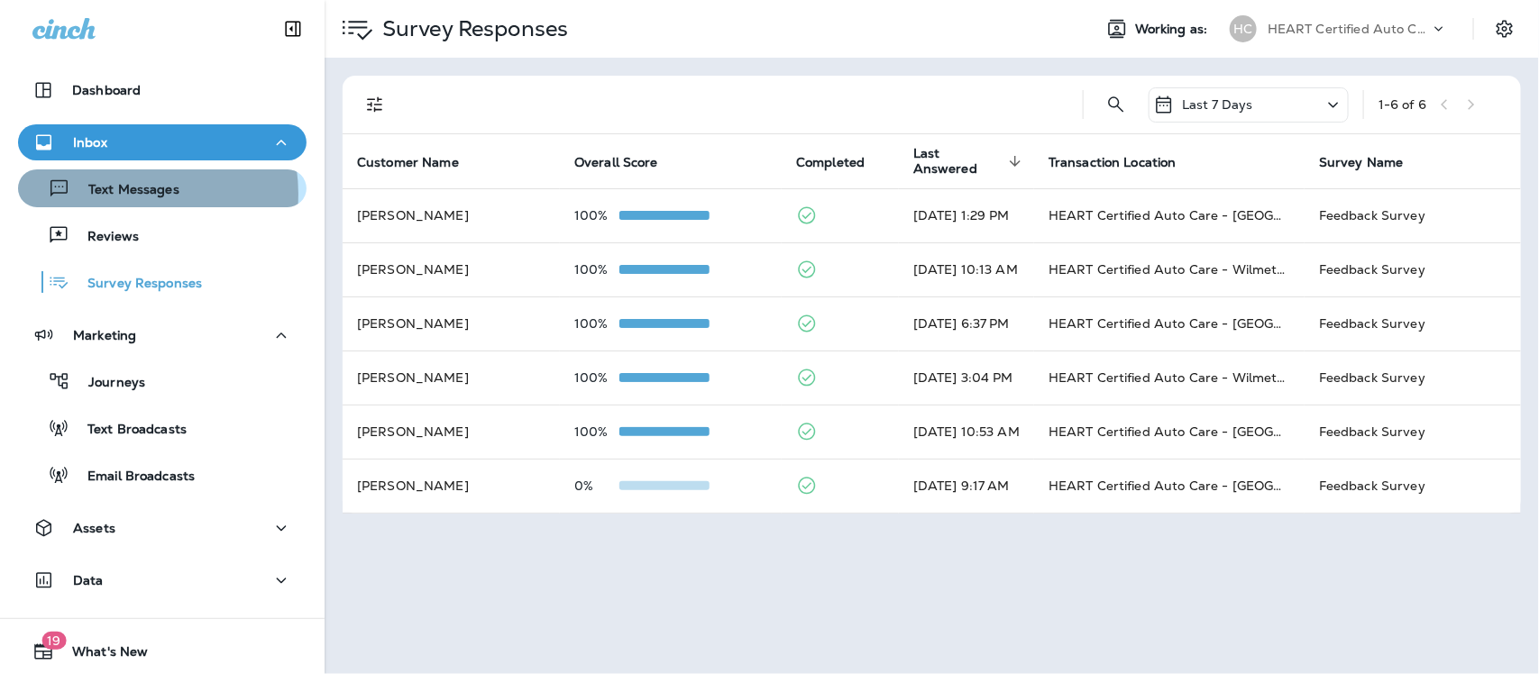
click at [124, 194] on p "Text Messages" at bounding box center [124, 190] width 109 height 17
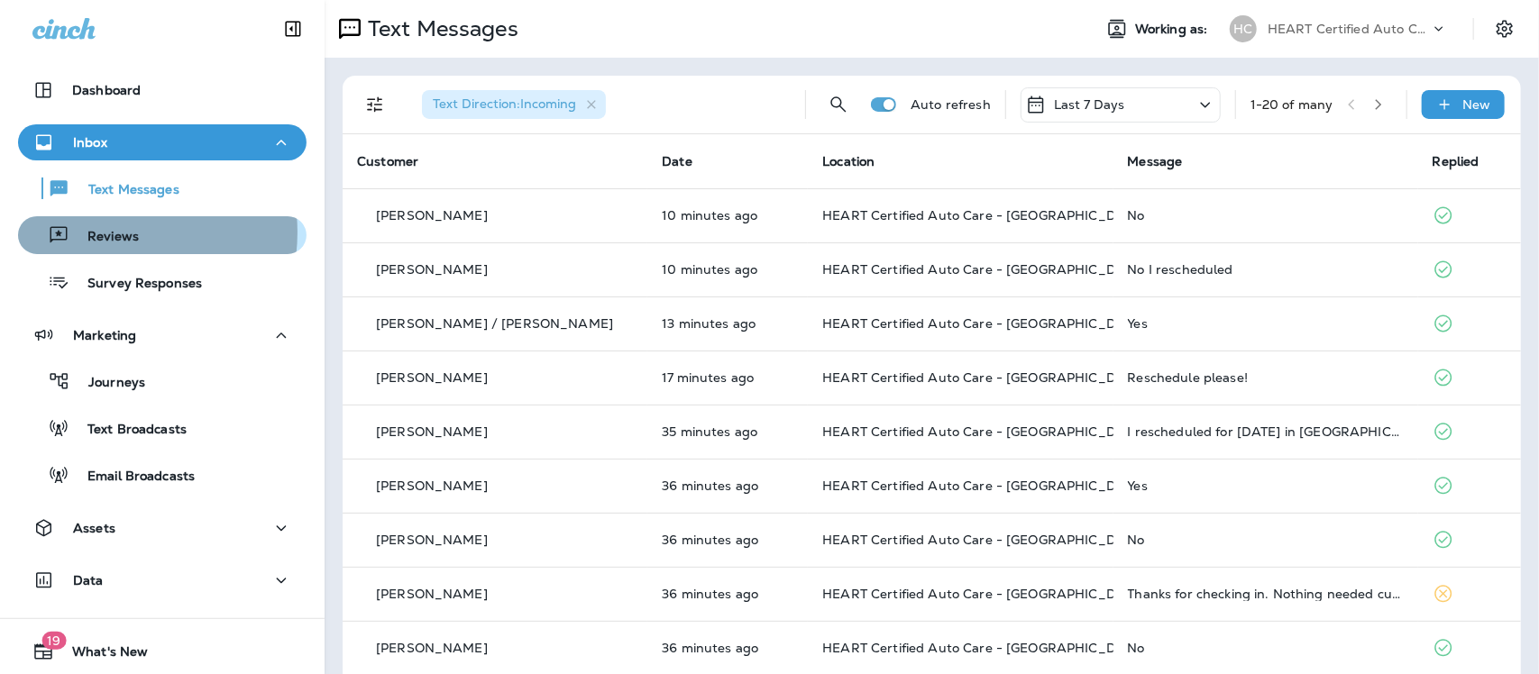
click at [102, 233] on p "Reviews" at bounding box center [103, 237] width 69 height 17
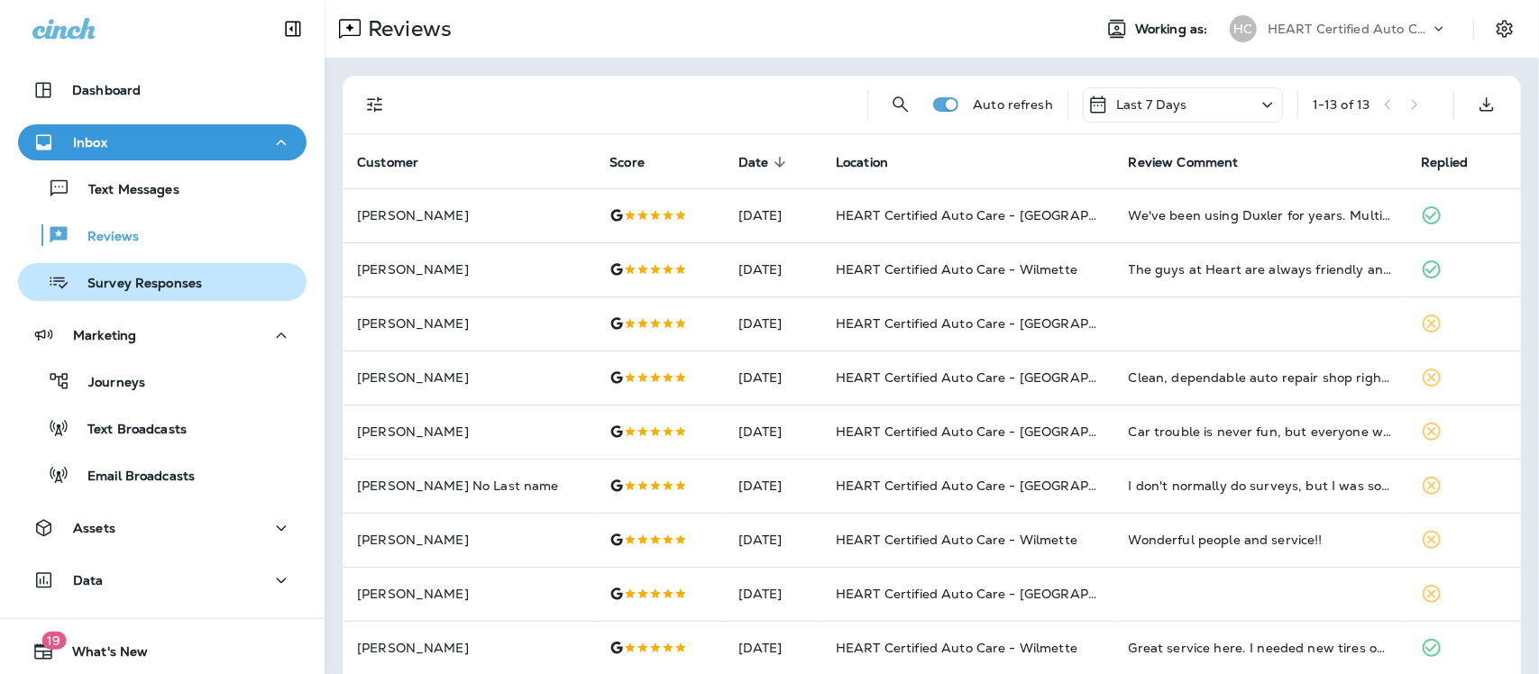
click at [105, 286] on p "Survey Responses" at bounding box center [135, 284] width 133 height 17
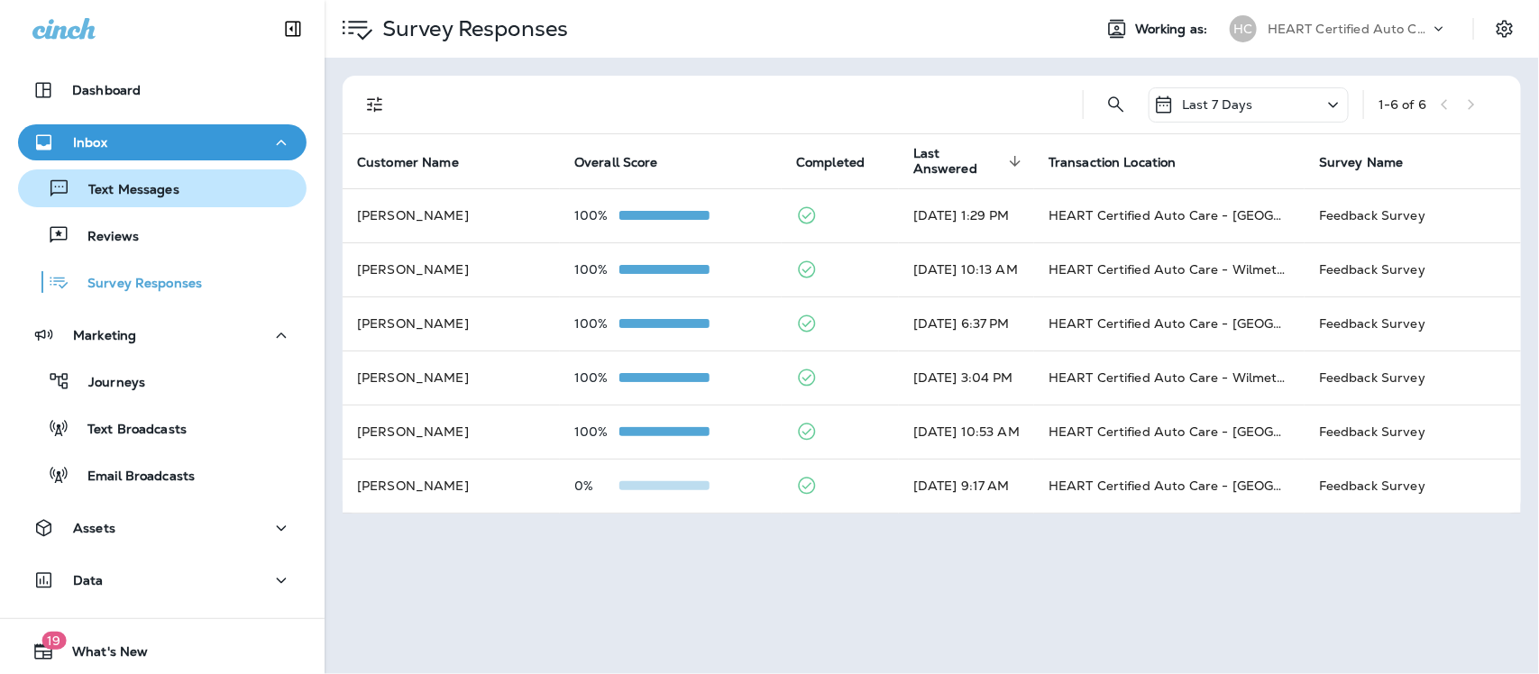
click at [155, 183] on p "Text Messages" at bounding box center [124, 190] width 109 height 17
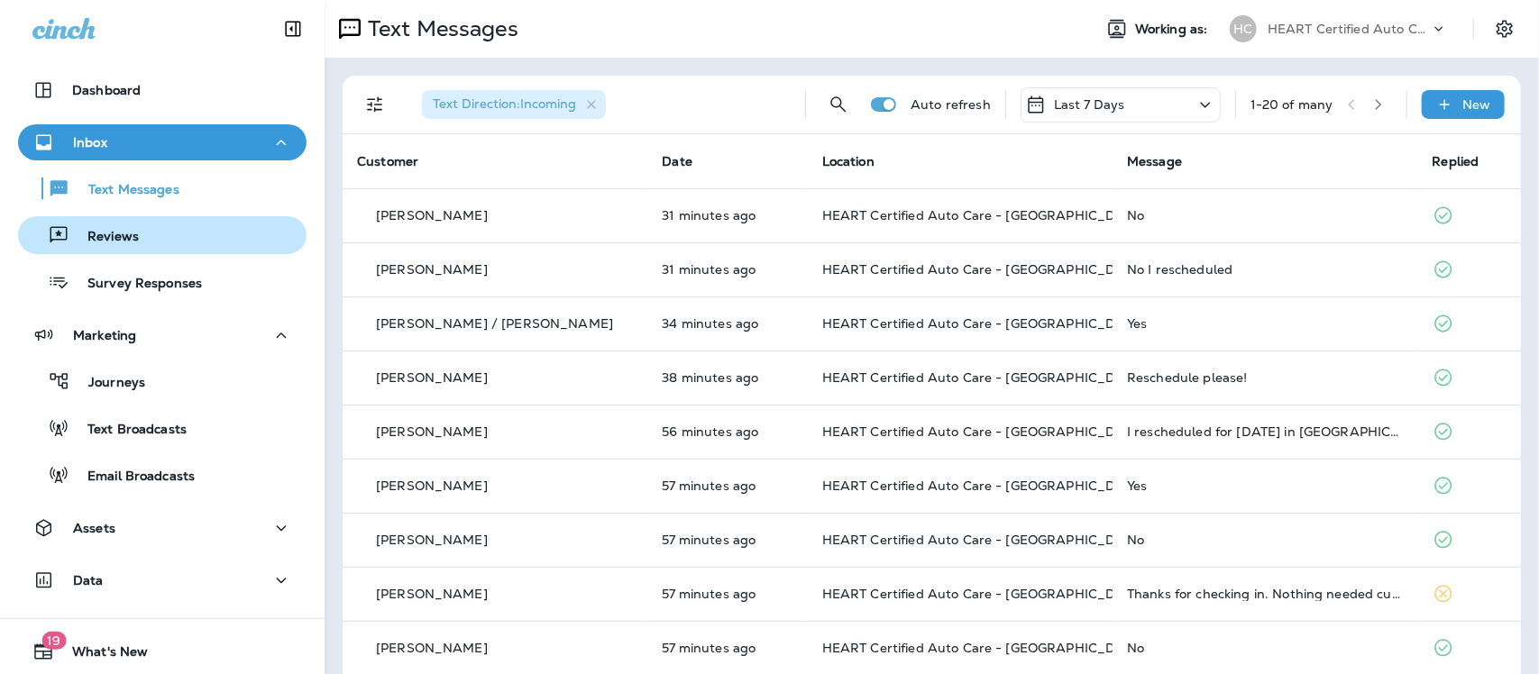
click at [117, 233] on p "Reviews" at bounding box center [103, 237] width 69 height 17
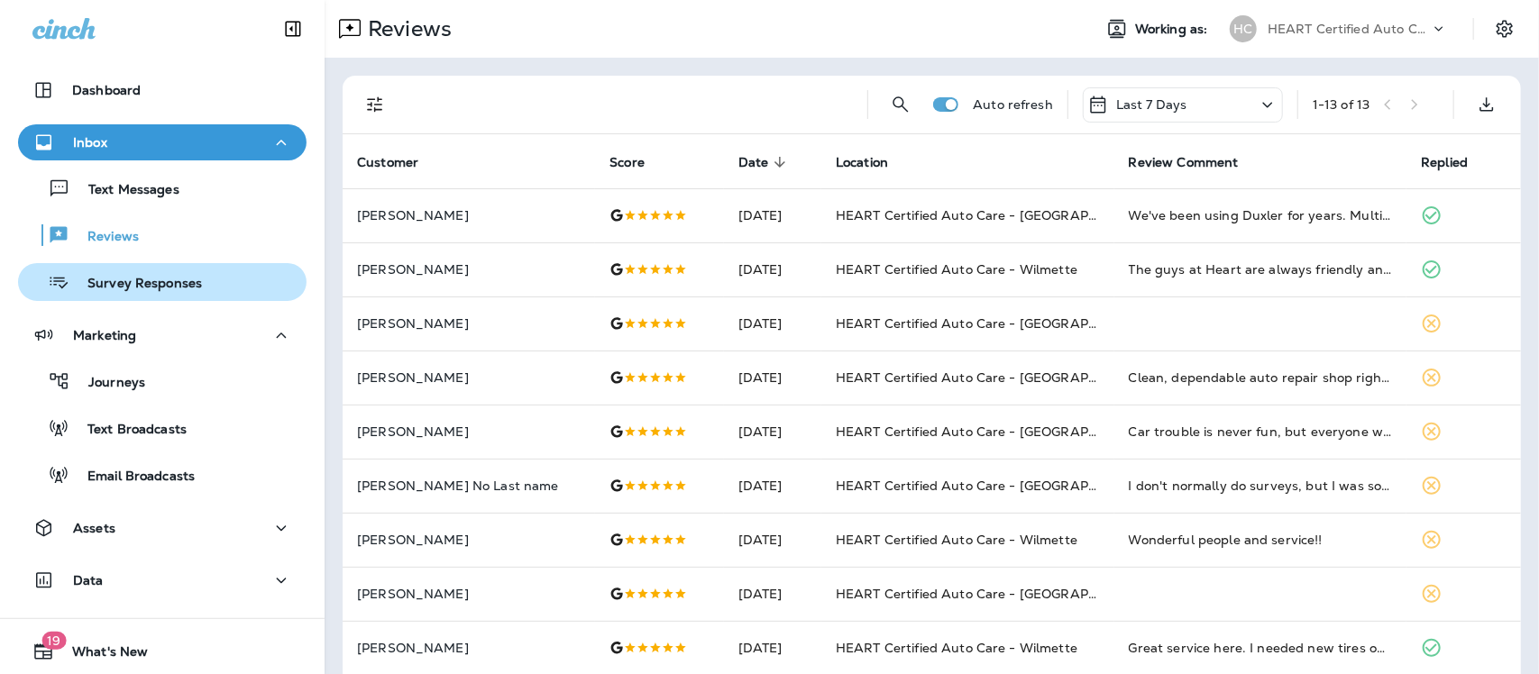
click at [153, 280] on p "Survey Responses" at bounding box center [135, 284] width 133 height 17
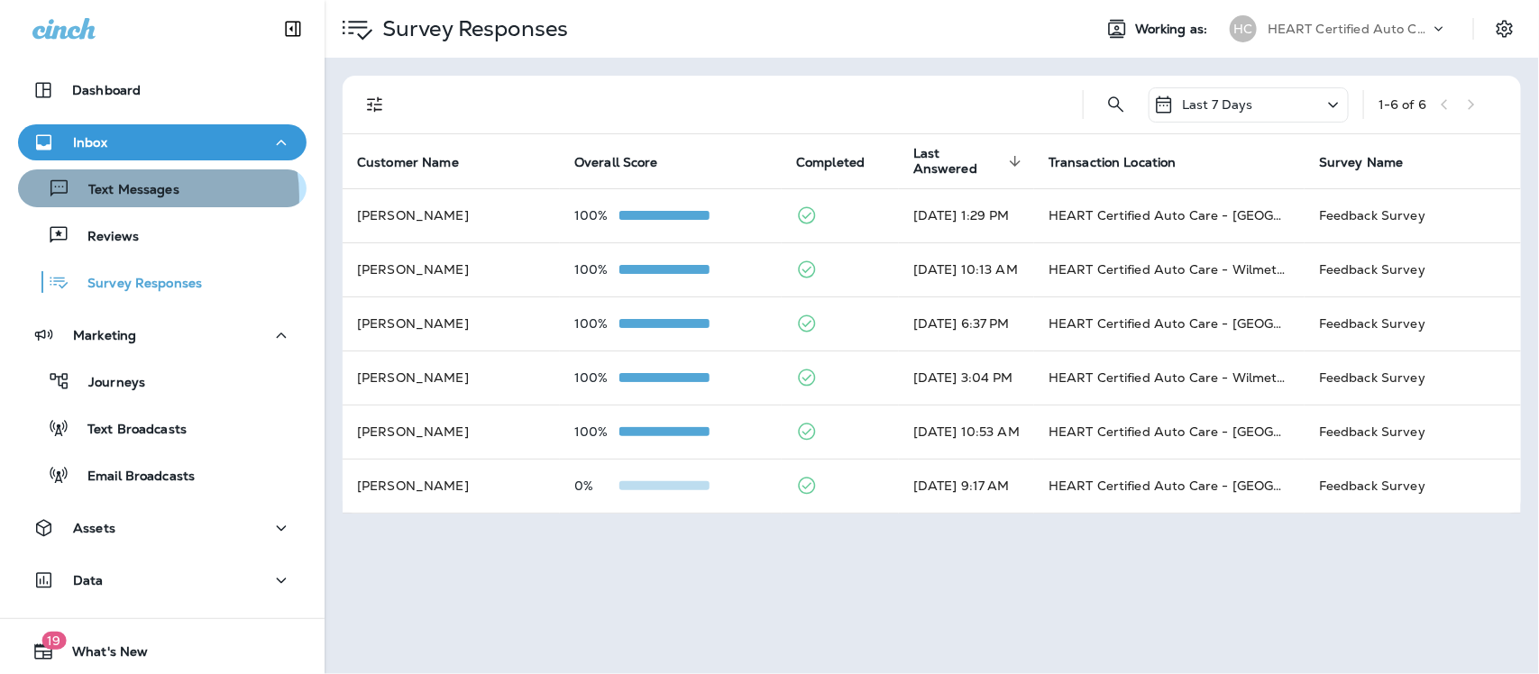
click at [138, 198] on p "Text Messages" at bounding box center [124, 190] width 109 height 17
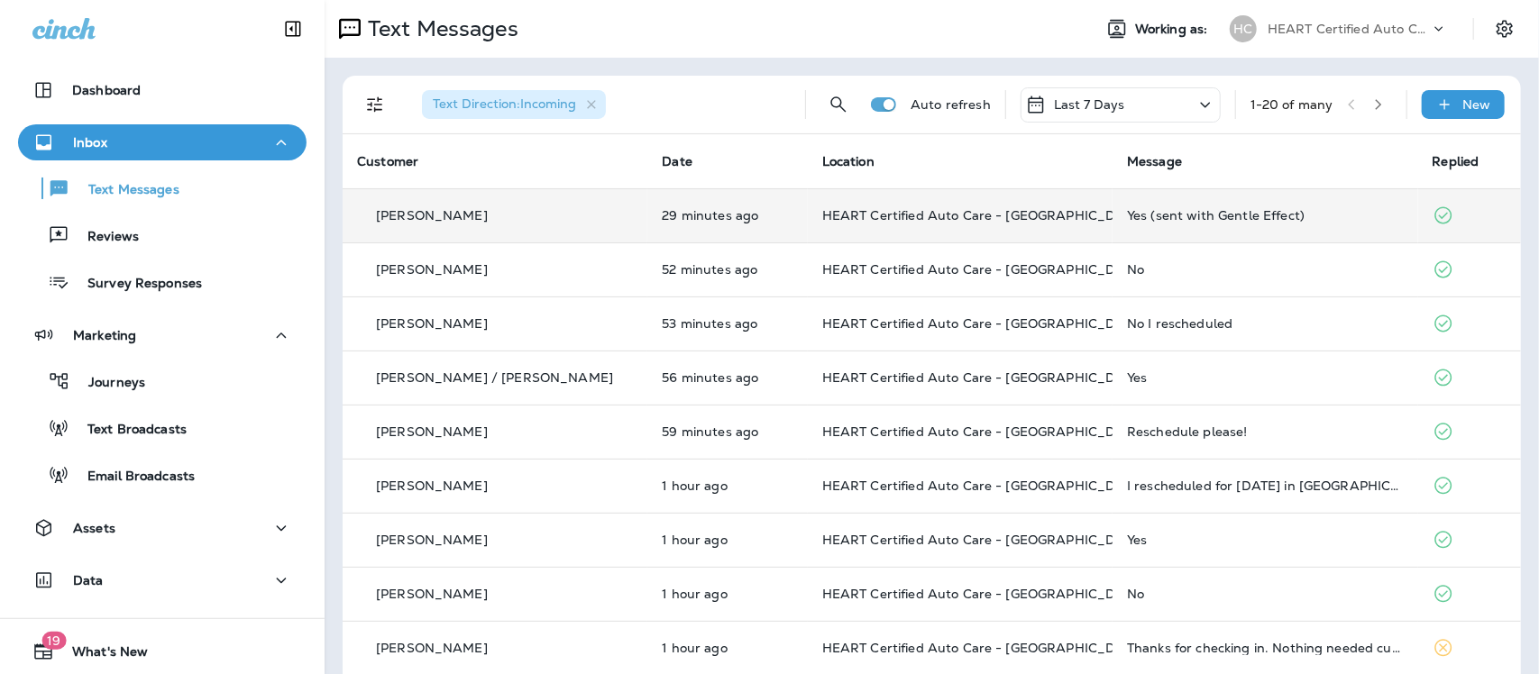
click at [1179, 218] on div "Yes (sent with Gentle Effect)" at bounding box center [1265, 215] width 276 height 14
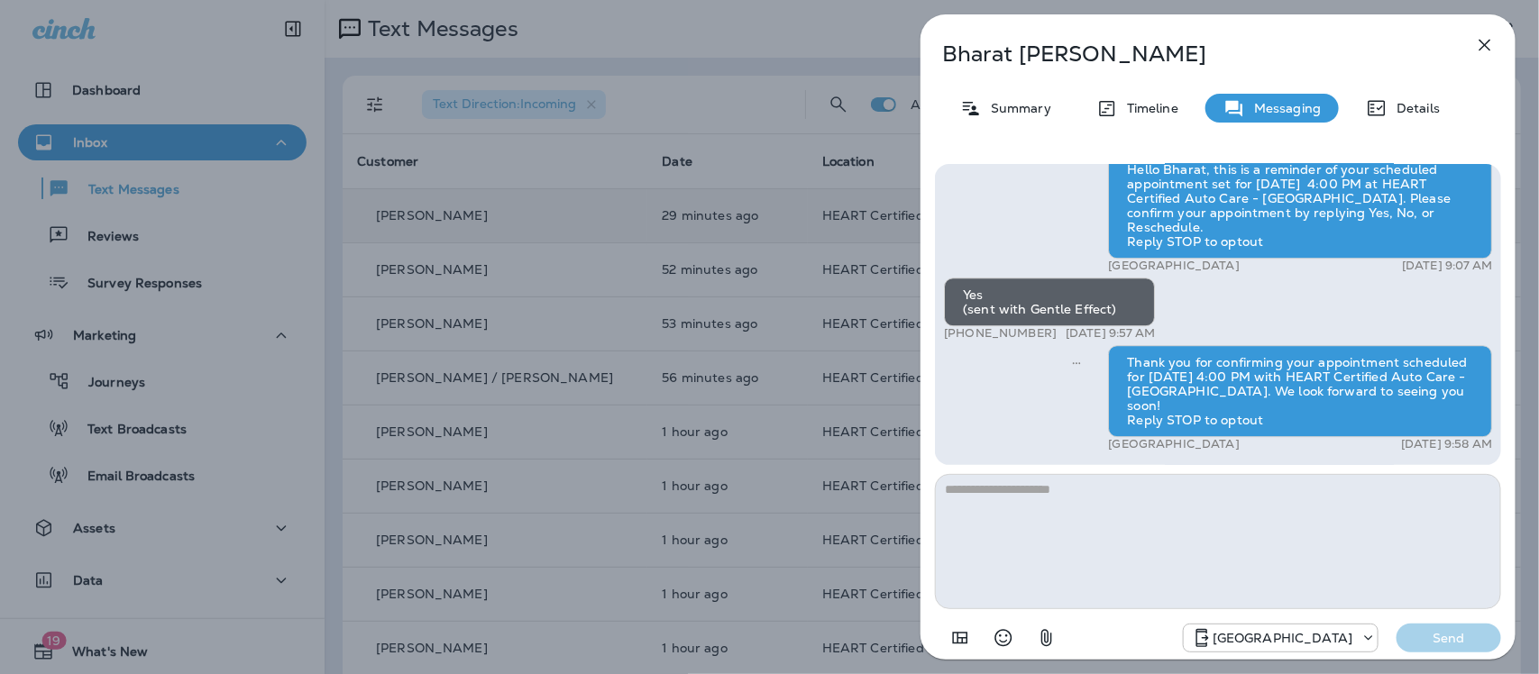
click at [1490, 42] on icon "button" at bounding box center [1485, 45] width 22 height 22
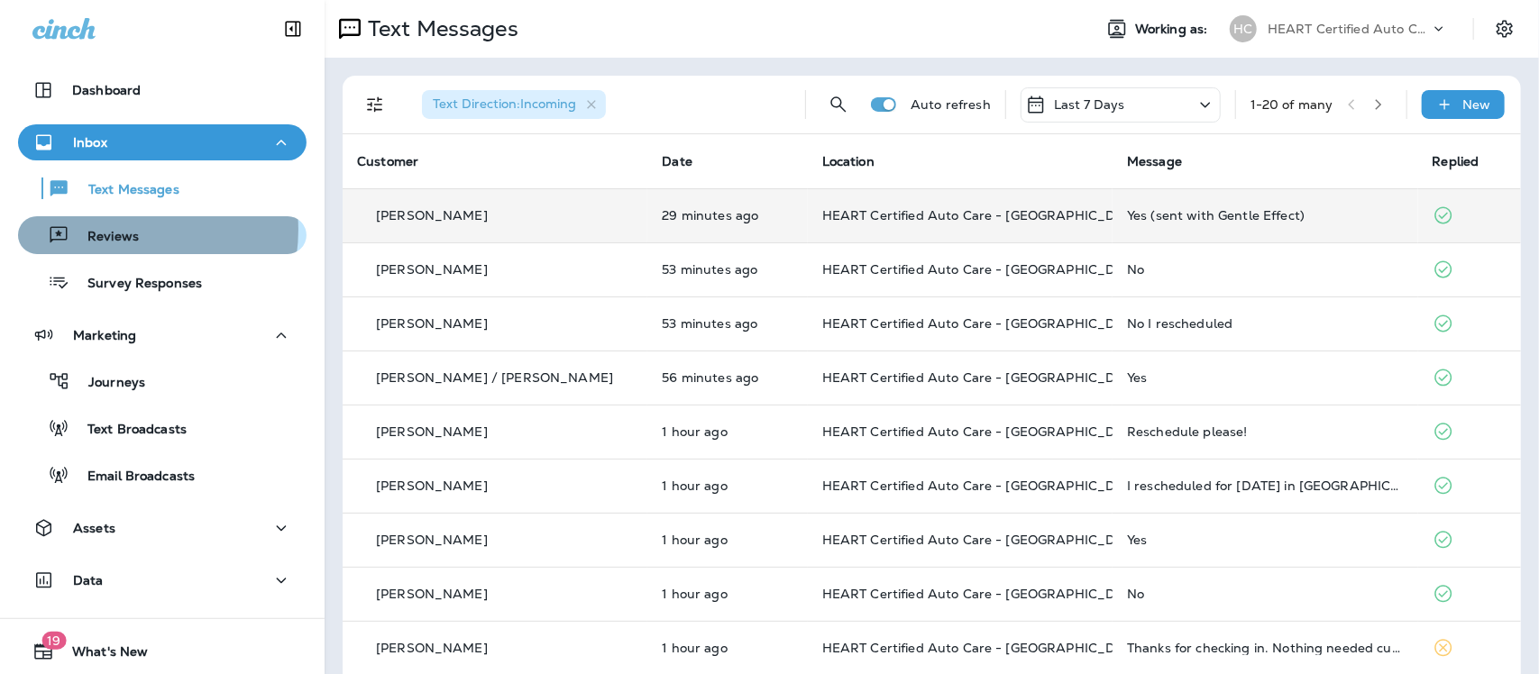
click at [119, 230] on p "Reviews" at bounding box center [103, 237] width 69 height 17
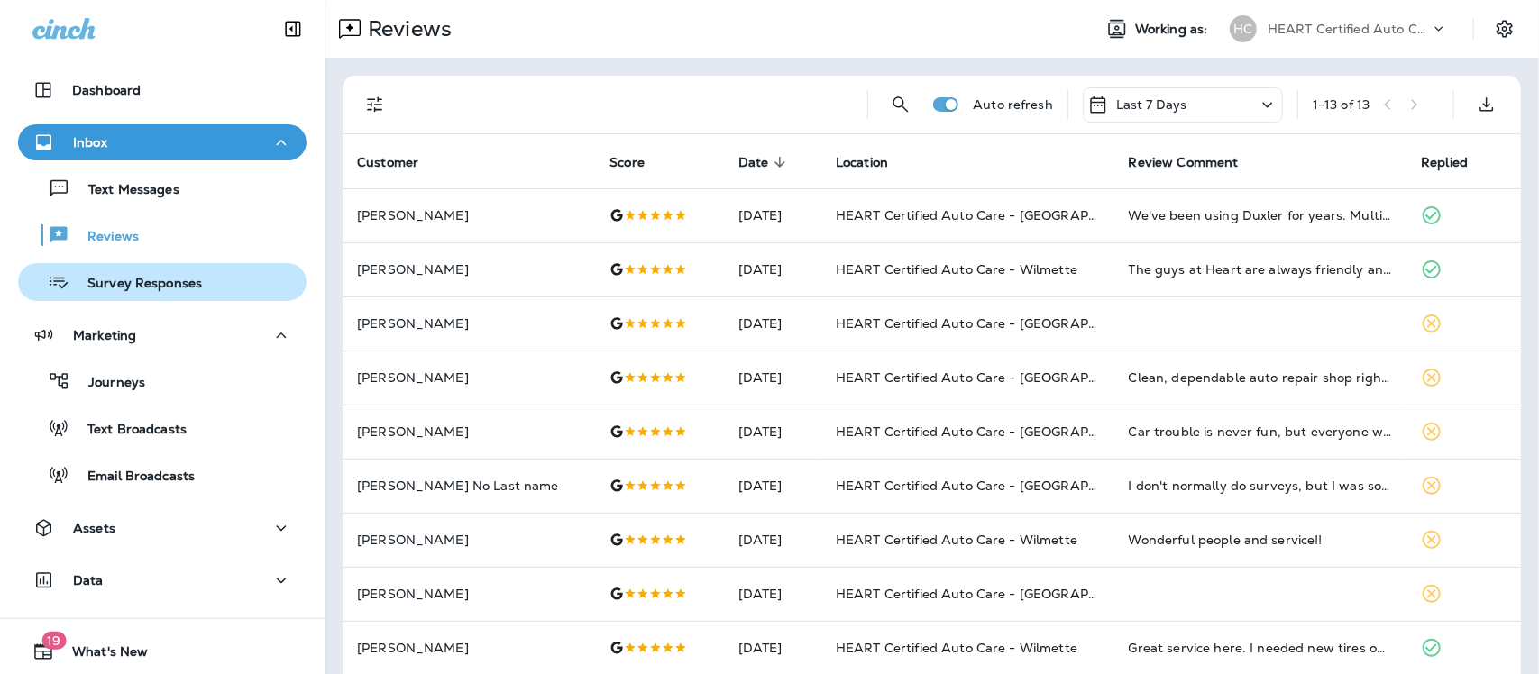
click at [151, 276] on p "Survey Responses" at bounding box center [135, 284] width 133 height 17
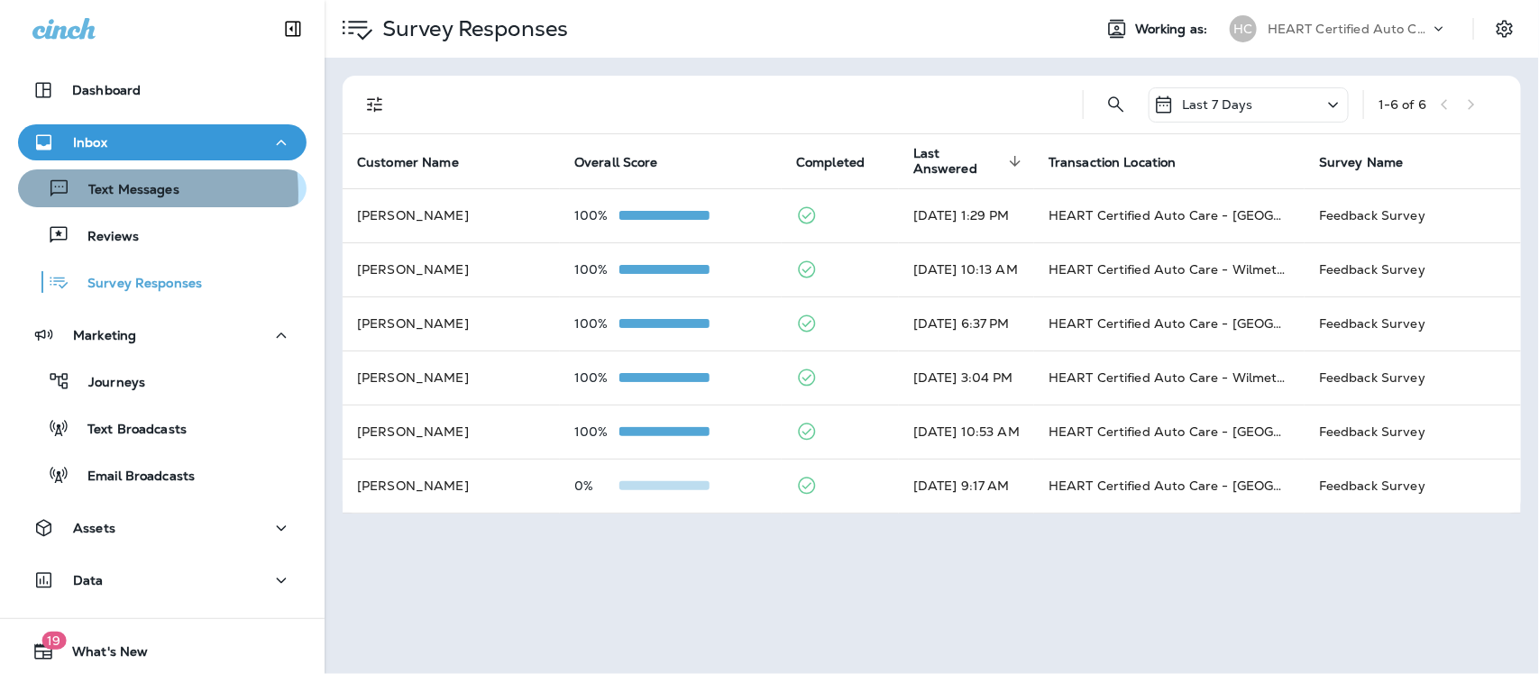
click at [92, 194] on p "Text Messages" at bounding box center [124, 190] width 109 height 17
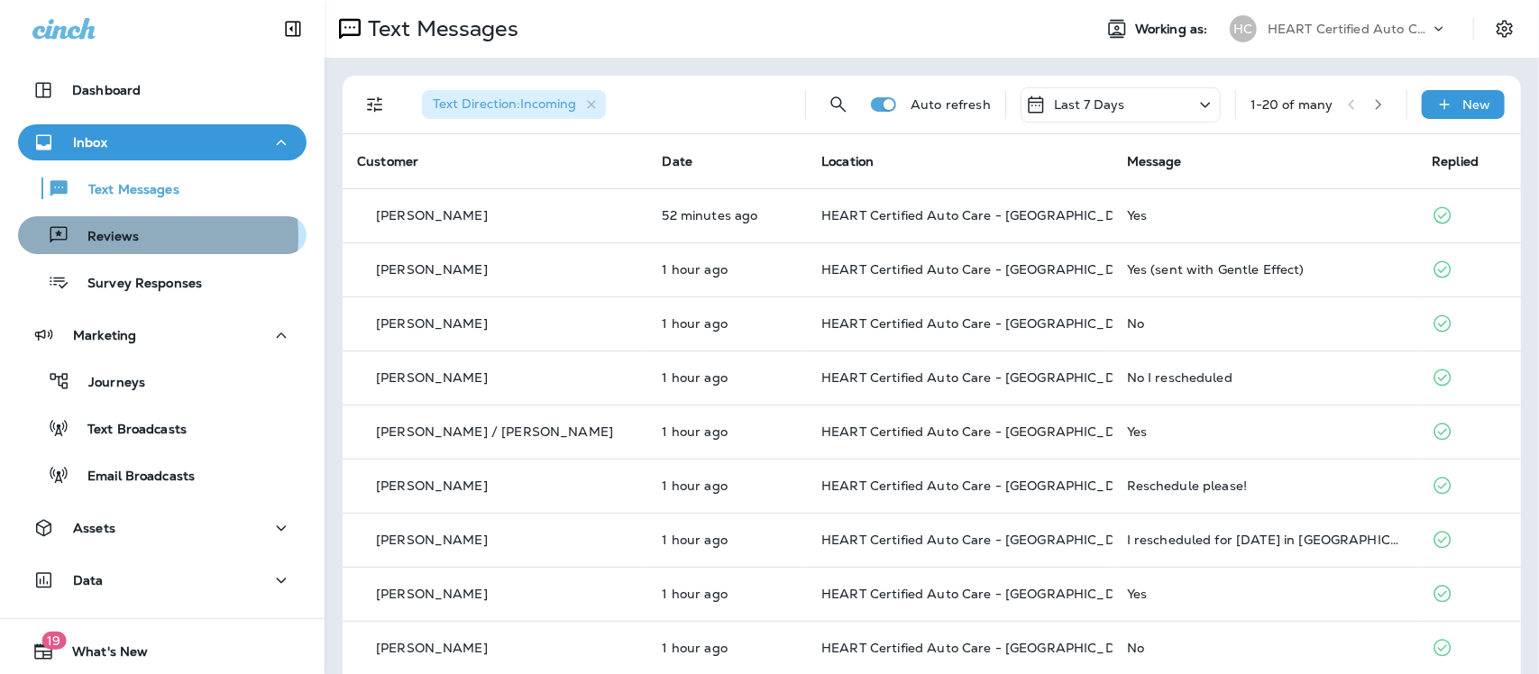
click at [131, 237] on p "Reviews" at bounding box center [103, 237] width 69 height 17
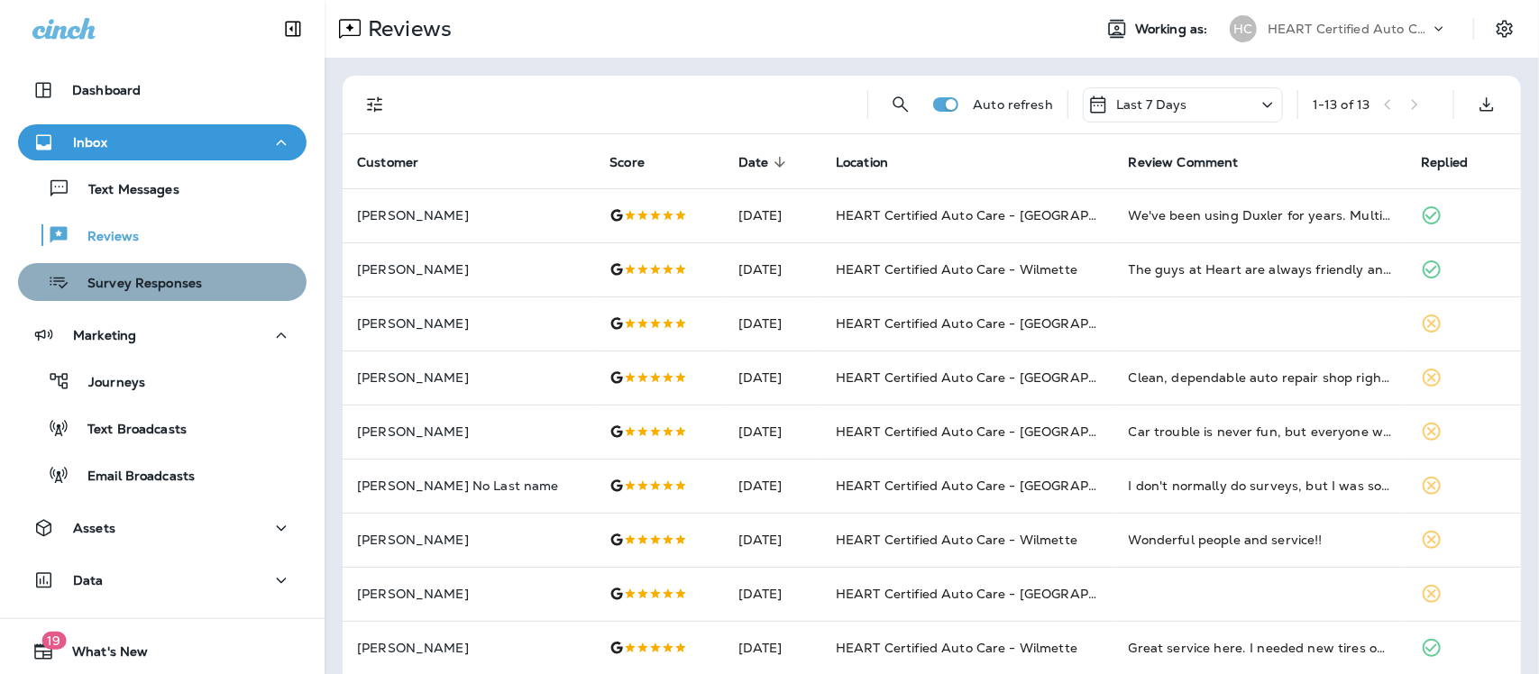
click at [169, 271] on div "Survey Responses" at bounding box center [113, 282] width 177 height 27
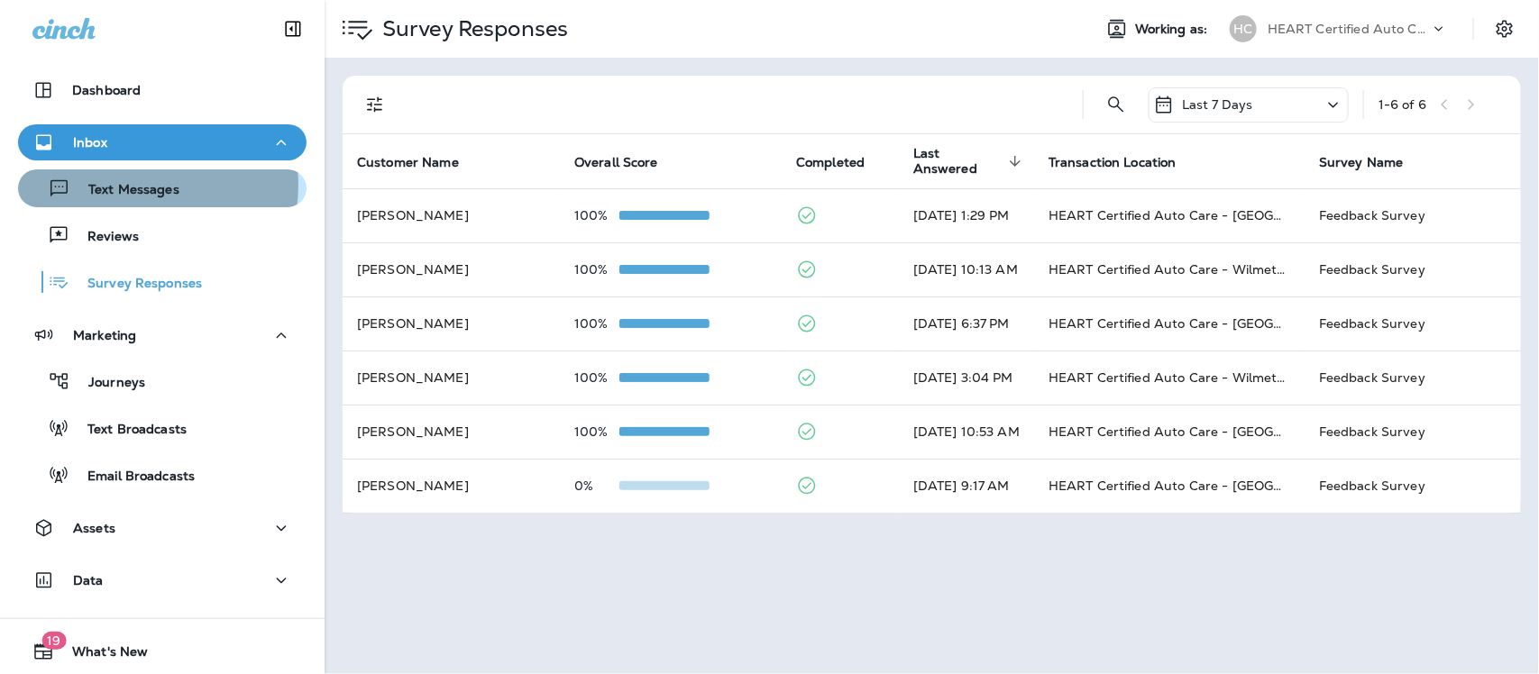
click at [126, 183] on p "Text Messages" at bounding box center [124, 190] width 109 height 17
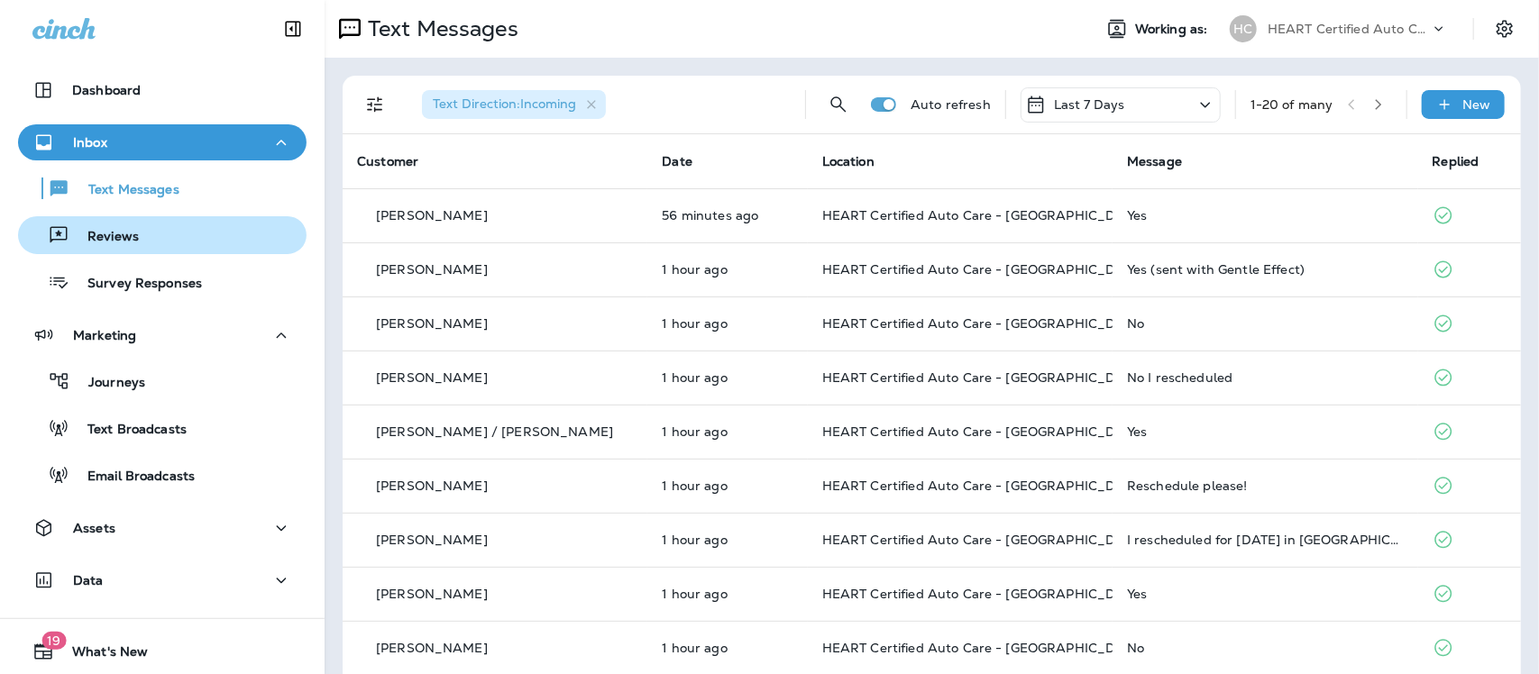
click at [104, 236] on p "Reviews" at bounding box center [103, 237] width 69 height 17
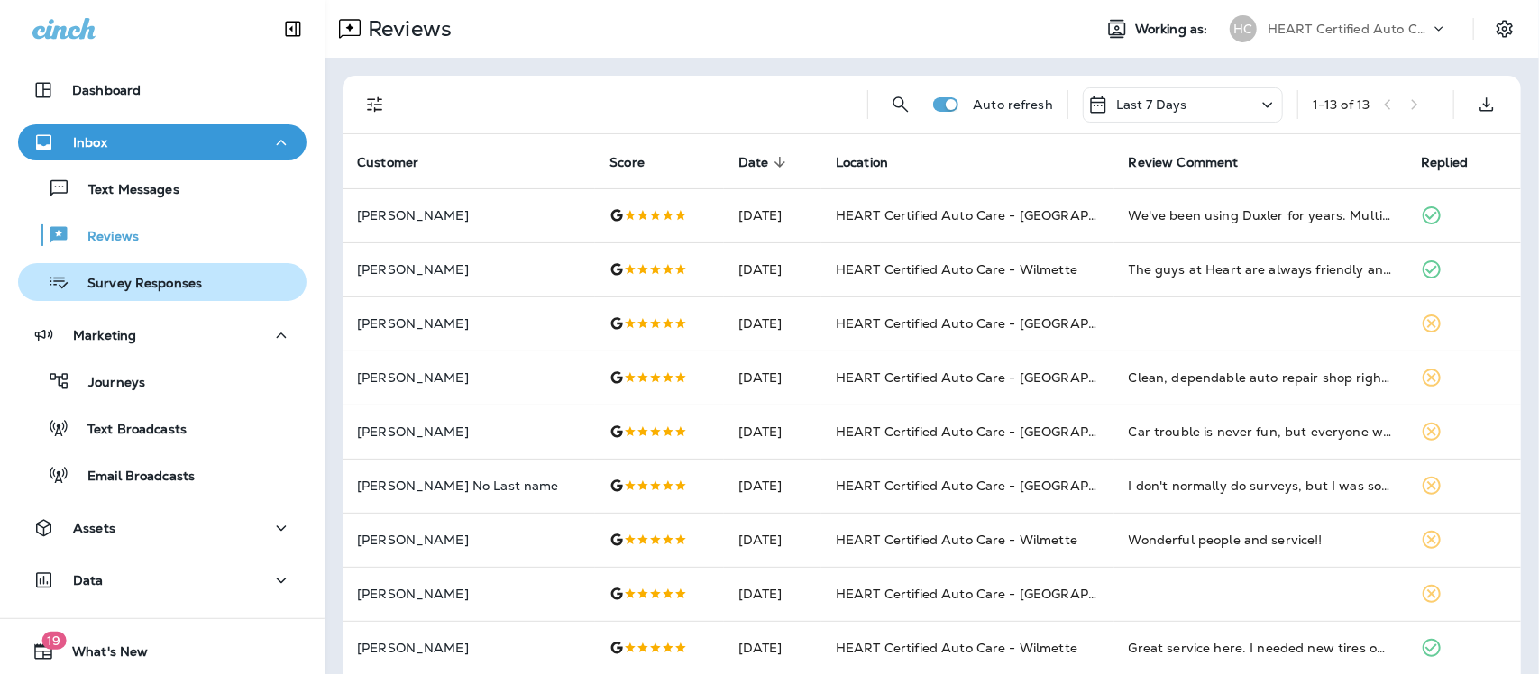
click at [126, 288] on p "Survey Responses" at bounding box center [135, 284] width 133 height 17
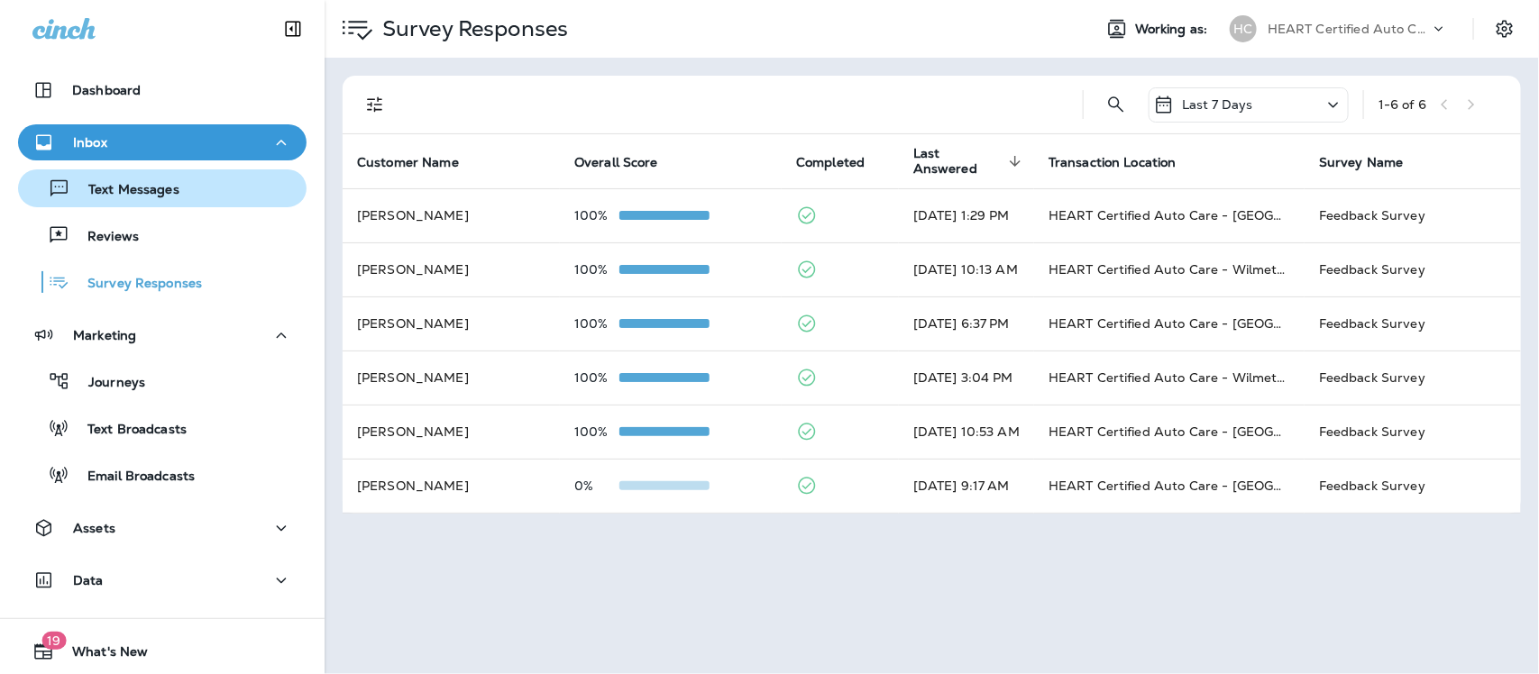
click at [118, 185] on p "Text Messages" at bounding box center [124, 190] width 109 height 17
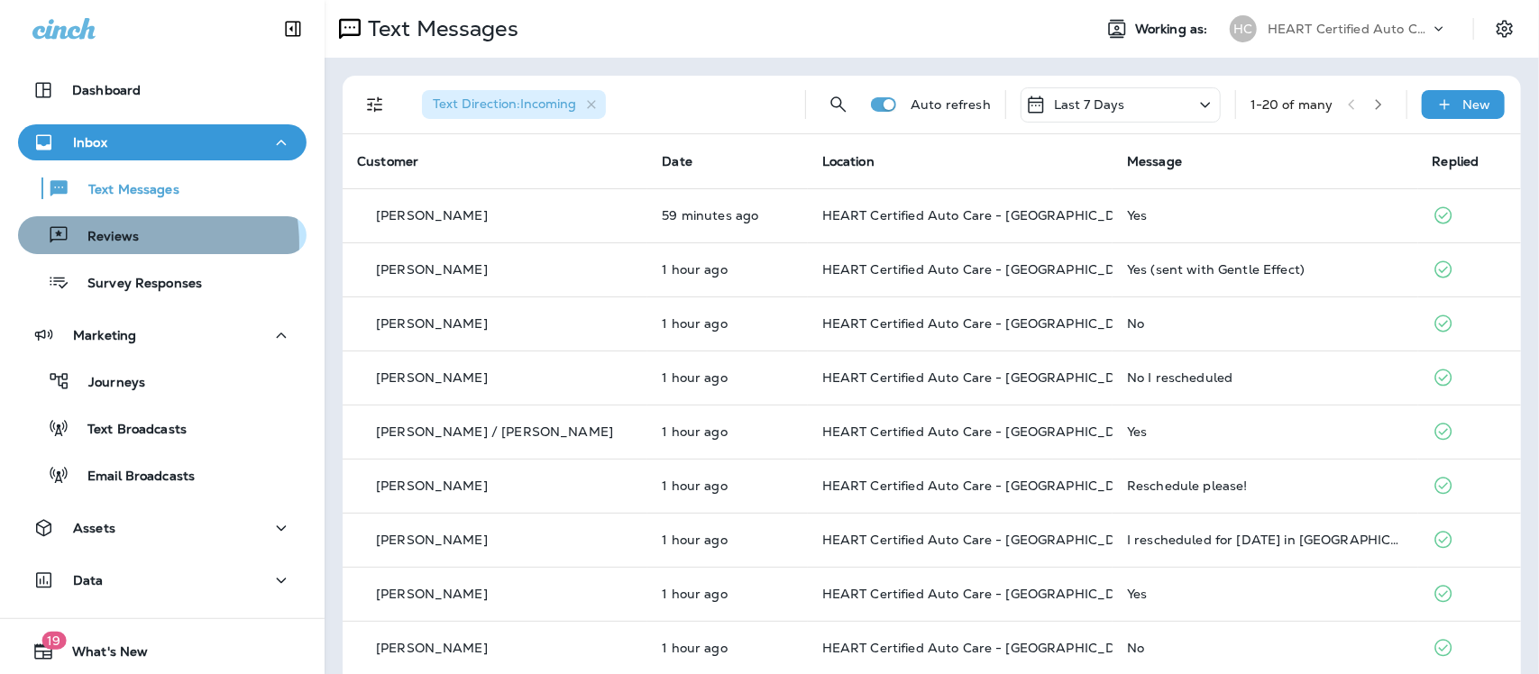
click at [113, 243] on p "Reviews" at bounding box center [103, 237] width 69 height 17
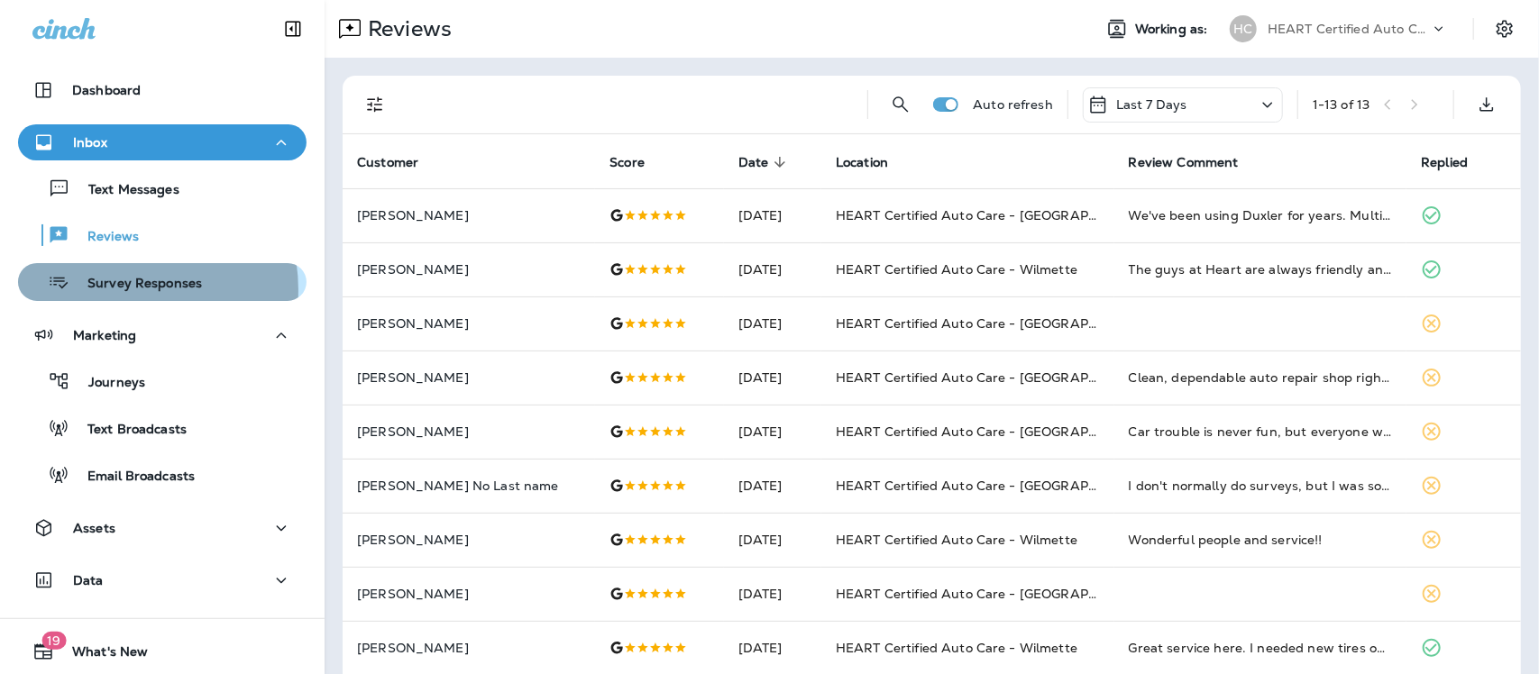
click at [124, 289] on p "Survey Responses" at bounding box center [135, 284] width 133 height 17
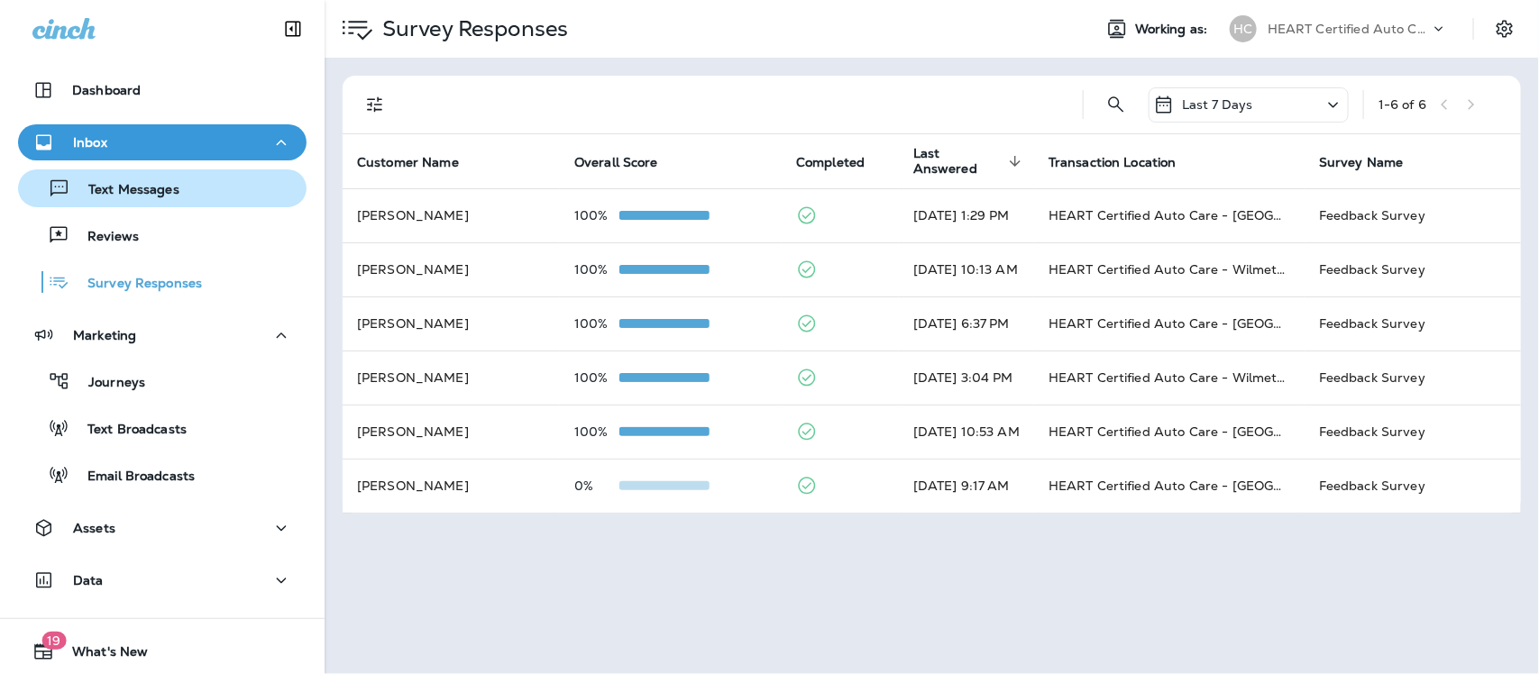
click at [144, 189] on p "Text Messages" at bounding box center [124, 190] width 109 height 17
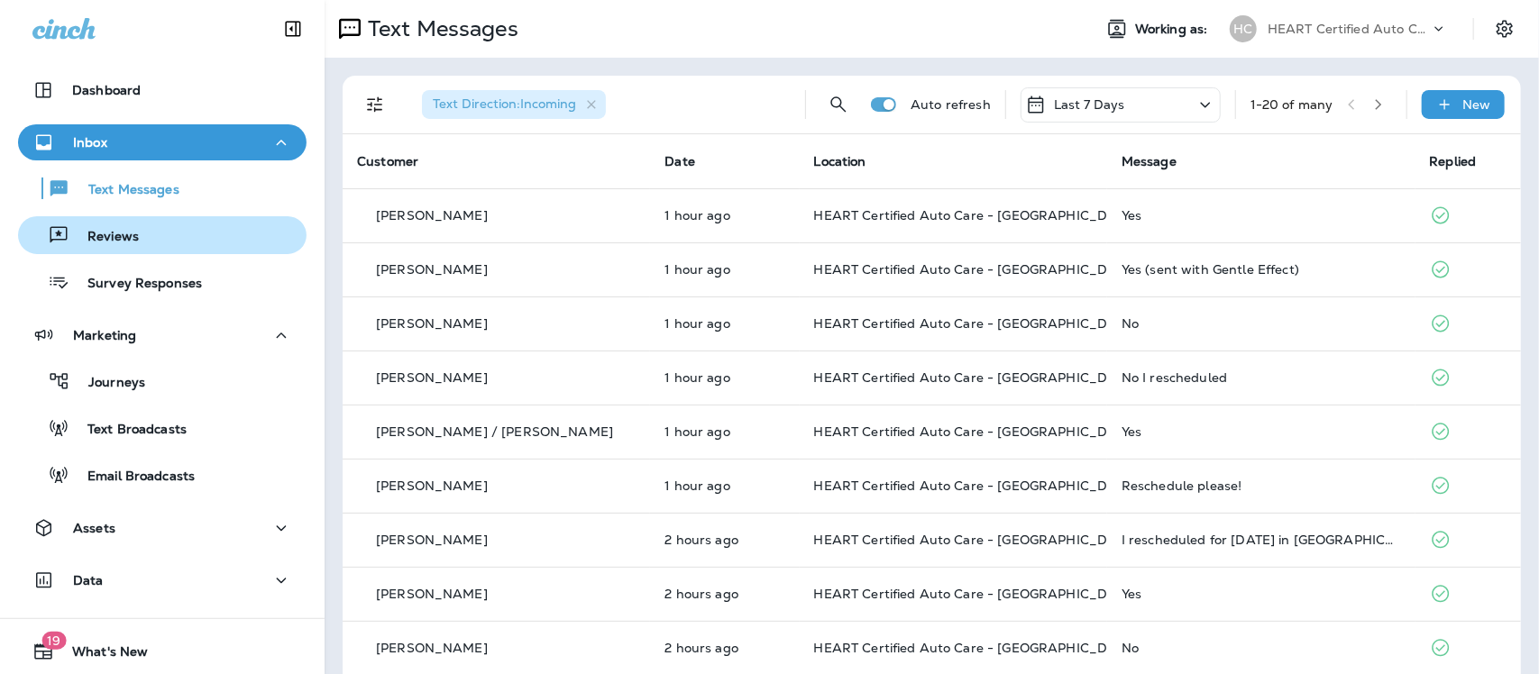
click at [118, 232] on p "Reviews" at bounding box center [103, 237] width 69 height 17
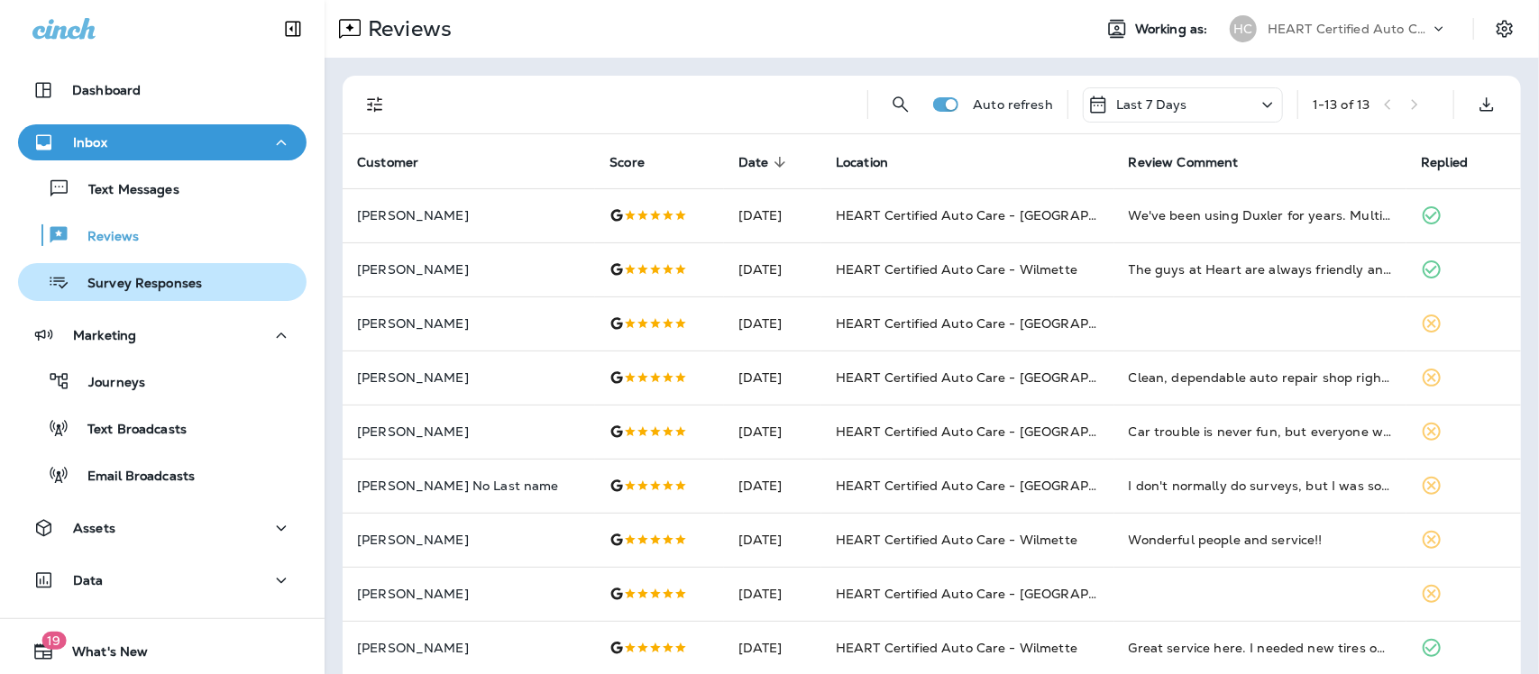
click at [142, 280] on p "Survey Responses" at bounding box center [135, 284] width 133 height 17
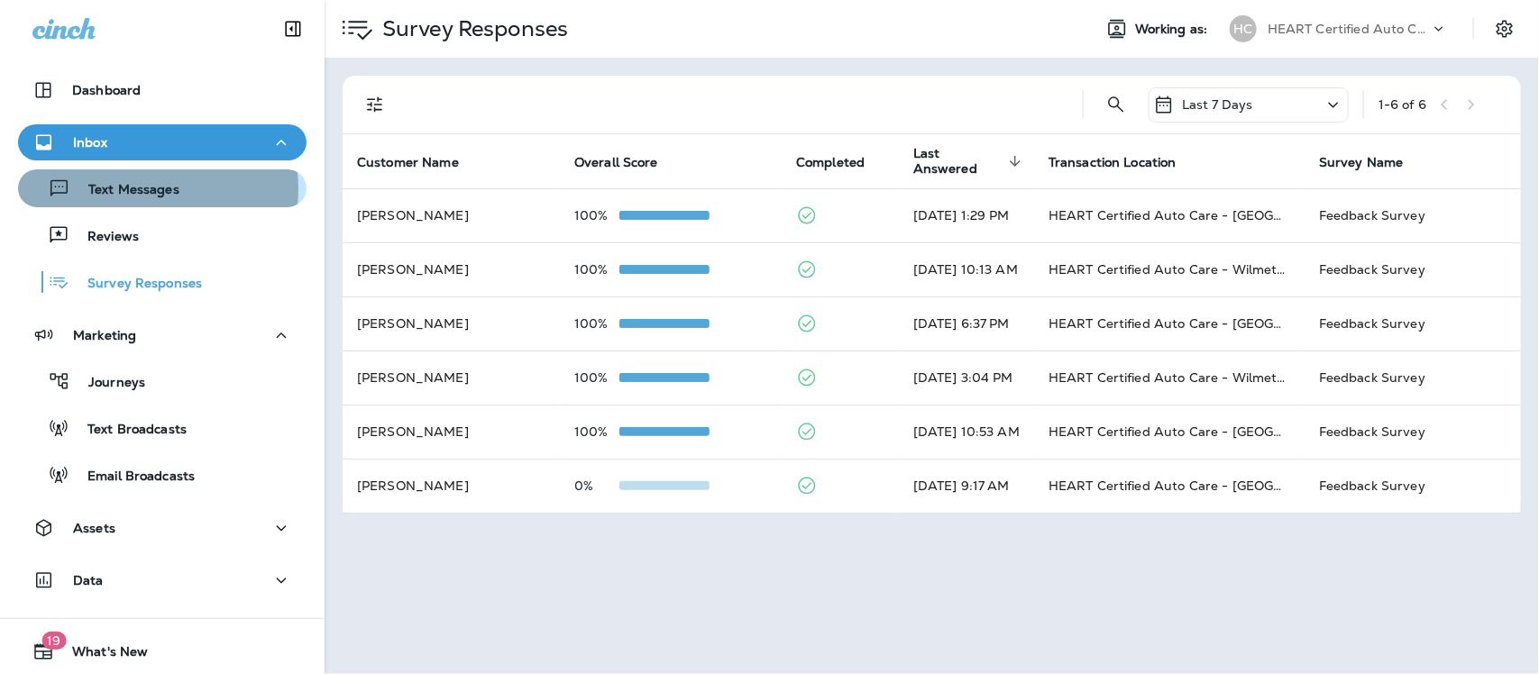
click at [141, 188] on p "Text Messages" at bounding box center [124, 190] width 109 height 17
